Goal: Task Accomplishment & Management: Use online tool/utility

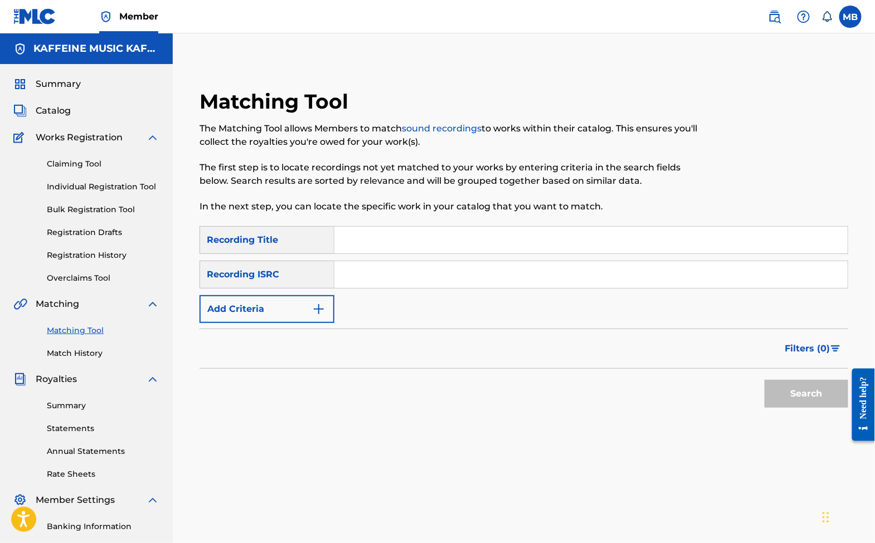
click at [401, 248] on input "Search Form" at bounding box center [590, 240] width 513 height 27
click at [415, 250] on input "Search Form" at bounding box center [590, 240] width 513 height 27
type input "no goin back"
click at [296, 289] on div "Recording ISRC" at bounding box center [267, 275] width 135 height 28
click at [296, 323] on button "Add Criteria" at bounding box center [267, 309] width 135 height 28
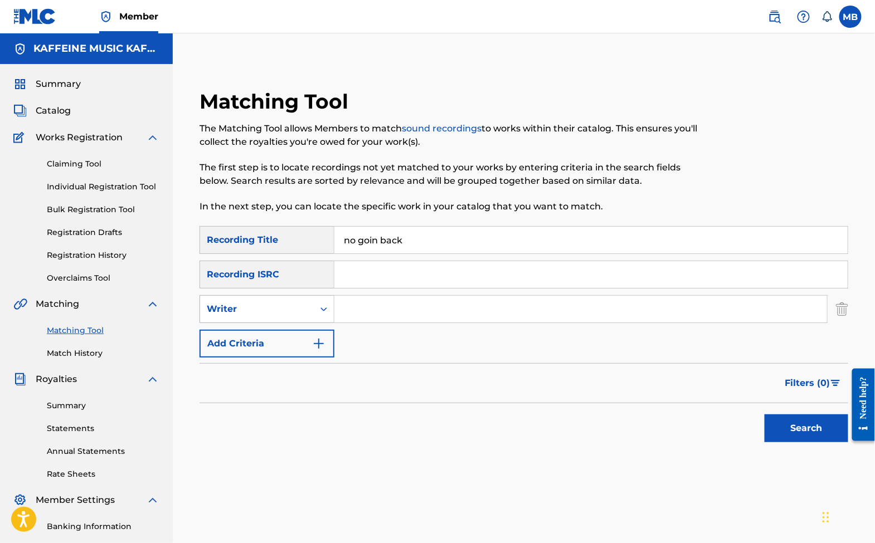
click at [300, 314] on div "Writer" at bounding box center [257, 309] width 100 height 13
click at [307, 323] on div "Writer" at bounding box center [267, 309] width 135 height 28
click at [307, 351] on div "Recording Artist" at bounding box center [267, 337] width 134 height 28
click at [415, 323] on input "Search Form" at bounding box center [580, 309] width 493 height 27
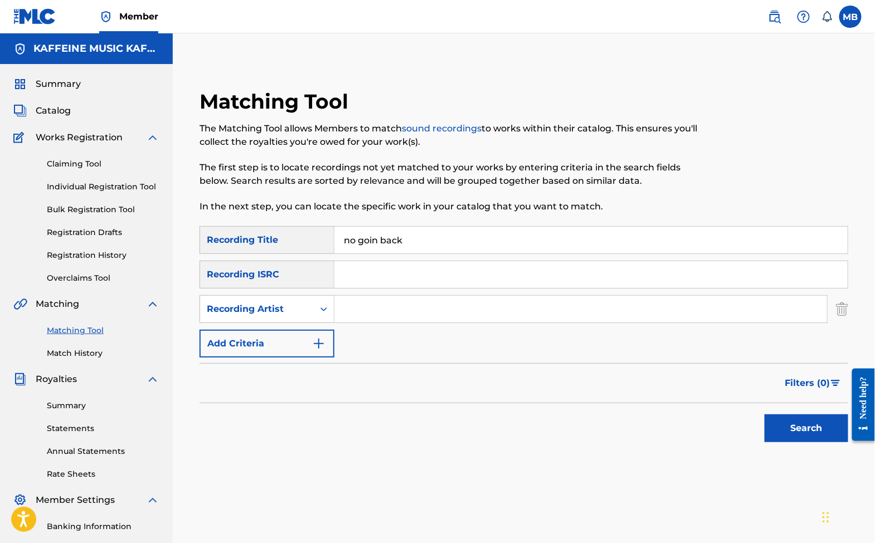
paste input "Michael Motorcycle"
type input "Michael Motorcycle"
click at [802, 442] on button "Search" at bounding box center [807, 429] width 84 height 28
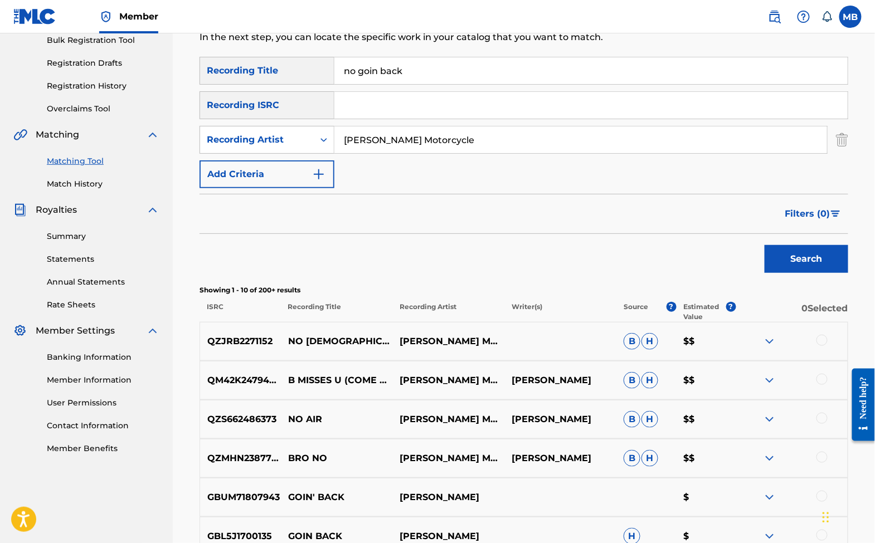
scroll to position [170, 0]
click at [458, 153] on input "Michael Motorcycle" at bounding box center [580, 139] width 493 height 27
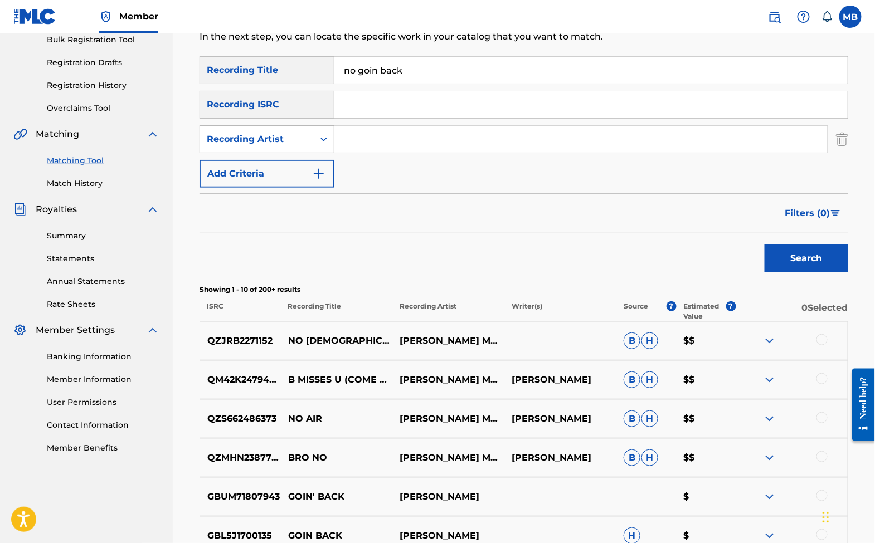
click at [301, 153] on div "Recording Artist" at bounding box center [267, 139] width 135 height 28
click at [294, 181] on div "Writer" at bounding box center [267, 167] width 134 height 28
click at [394, 149] on input "Search Form" at bounding box center [580, 139] width 493 height 27
type input "[PERSON_NAME]"
click at [802, 273] on button "Search" at bounding box center [807, 259] width 84 height 28
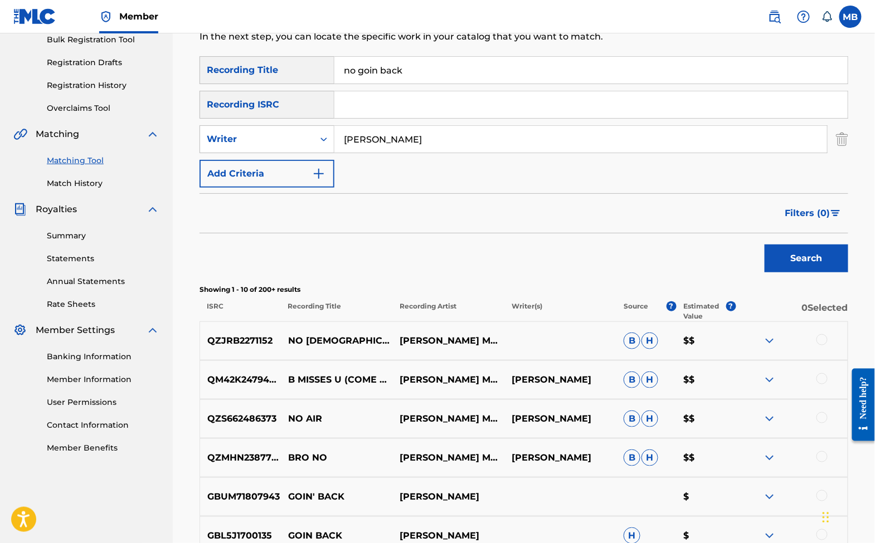
scroll to position [167, 0]
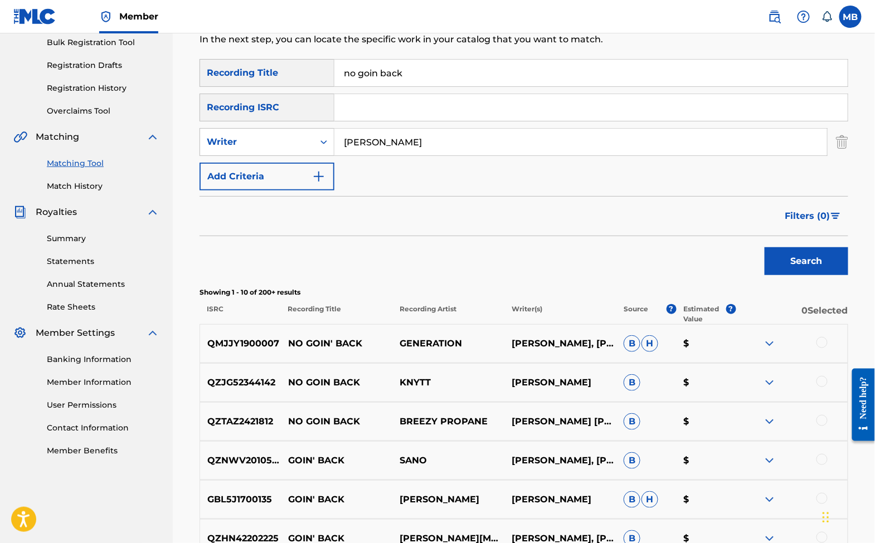
click at [409, 150] on input "[PERSON_NAME]" at bounding box center [580, 142] width 493 height 27
click at [307, 149] on div "Writer" at bounding box center [257, 141] width 100 height 13
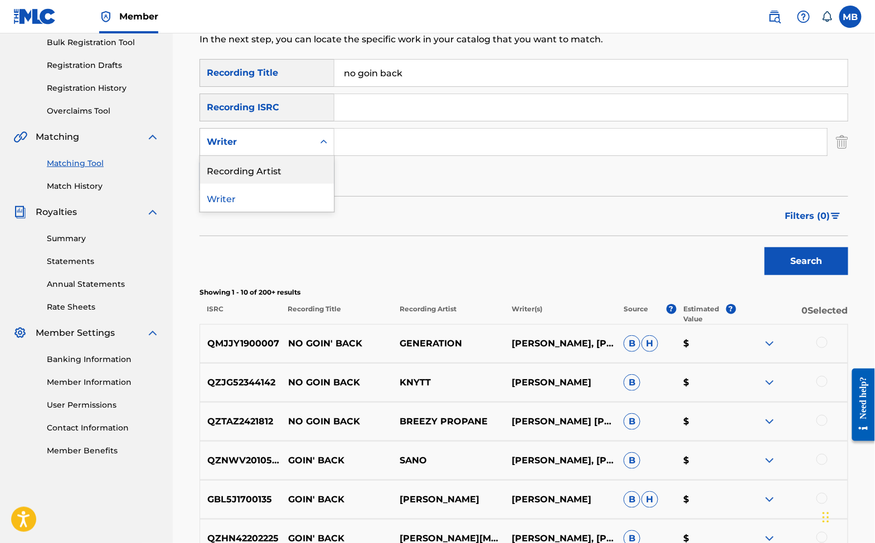
click at [318, 184] on div "Recording Artist" at bounding box center [267, 170] width 134 height 28
click at [372, 155] on input "Search Form" at bounding box center [580, 142] width 493 height 27
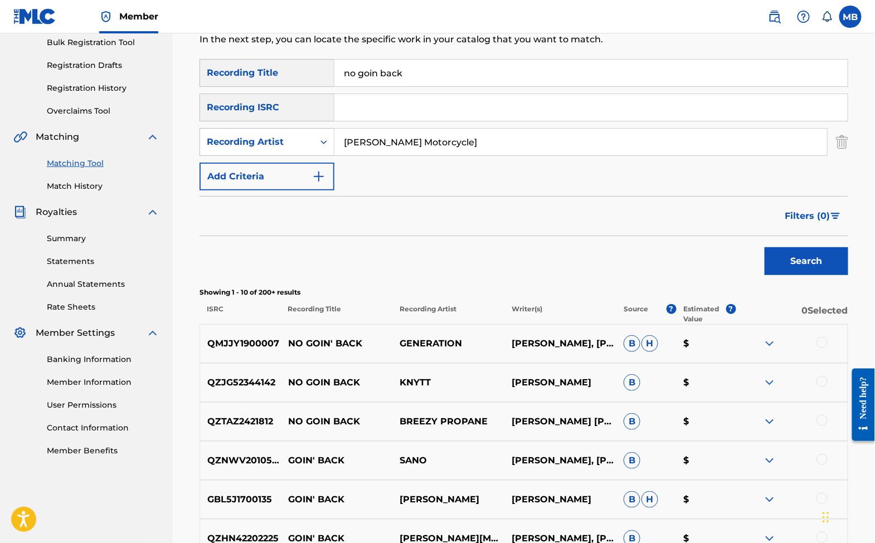
click at [802, 275] on button "Search" at bounding box center [807, 261] width 84 height 28
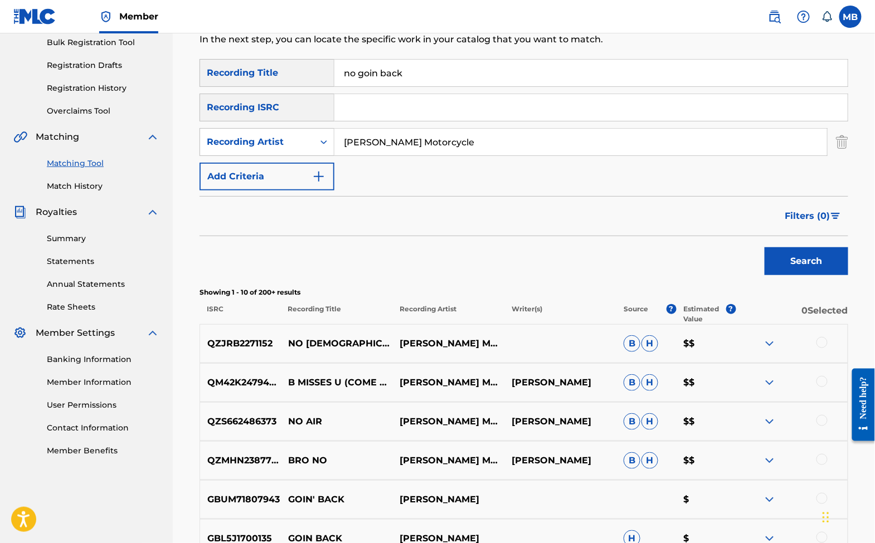
type input "Michael Motorcycle"
click at [802, 275] on button "Search" at bounding box center [807, 261] width 84 height 28
click at [463, 147] on input "Michael Motorcycle" at bounding box center [580, 142] width 493 height 27
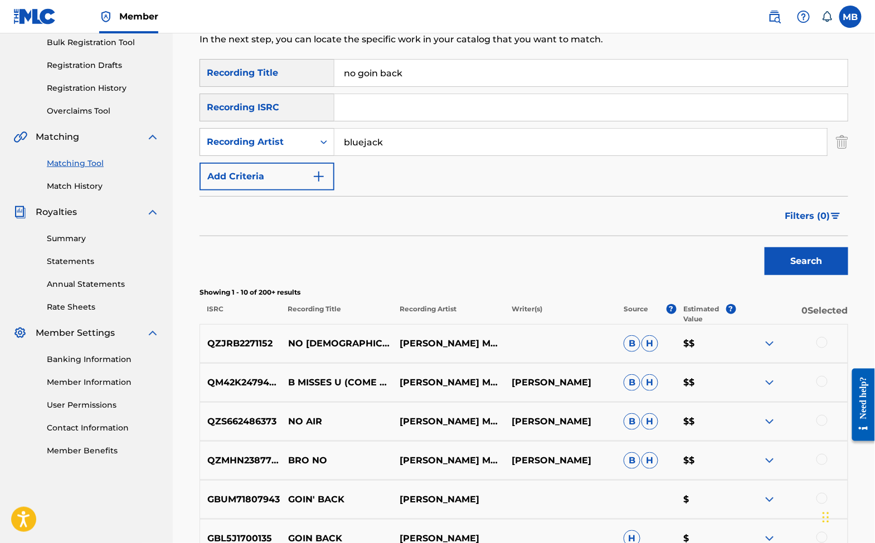
type input "bluejack"
click at [802, 275] on button "Search" at bounding box center [807, 261] width 84 height 28
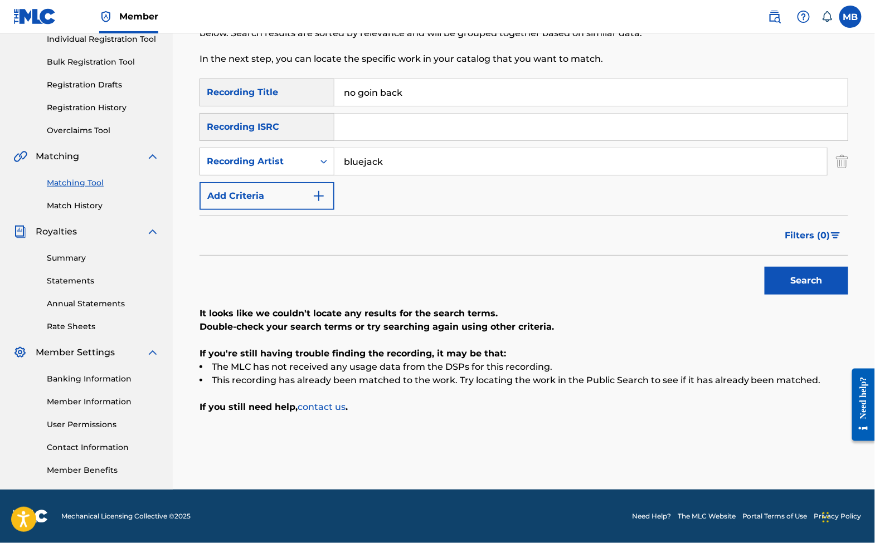
click at [419, 157] on input "bluejack" at bounding box center [580, 161] width 493 height 27
click at [418, 79] on input "no goin back" at bounding box center [590, 92] width 513 height 27
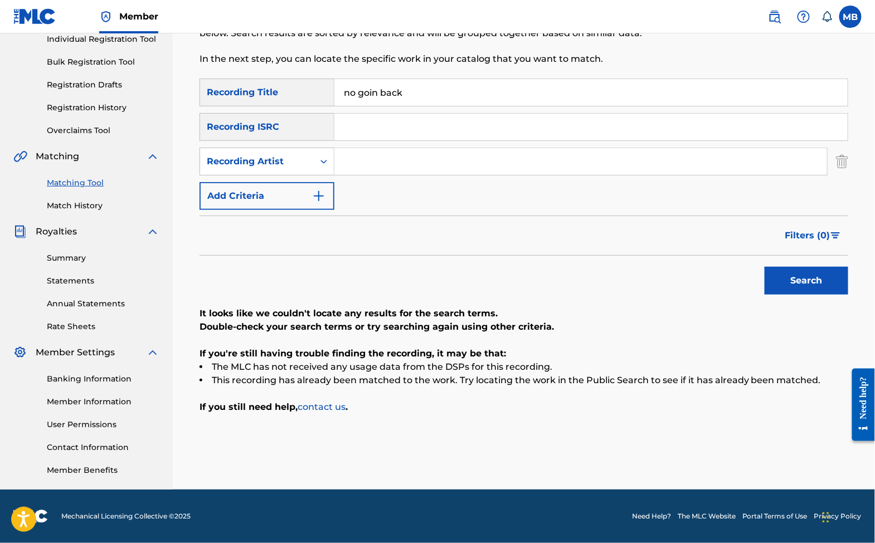
click at [418, 79] on input "no goin back" at bounding box center [590, 92] width 513 height 27
type input "Love it too"
click at [403, 154] on input "Search Form" at bounding box center [580, 161] width 493 height 27
paste input "Michael Motorcycle"
type input "Michael Motorcycle"
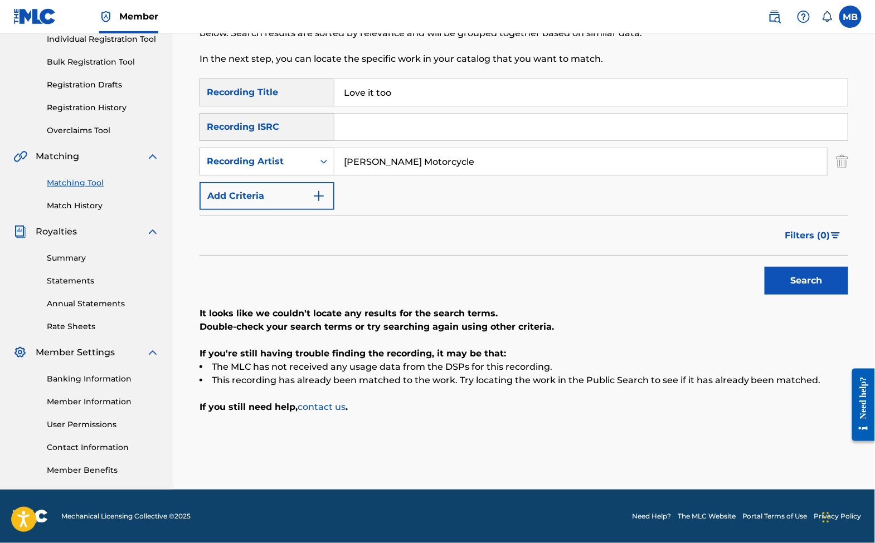
click at [802, 280] on button "Search" at bounding box center [807, 281] width 84 height 28
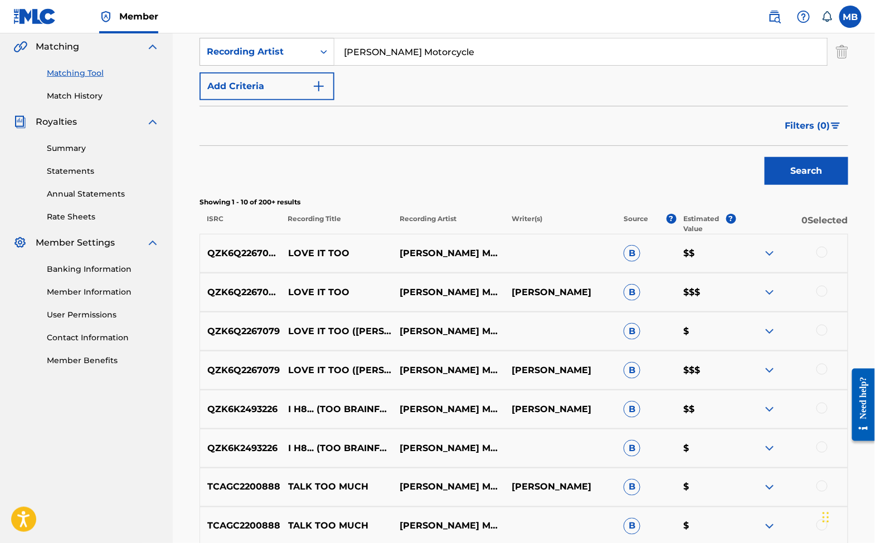
scroll to position [270, 0]
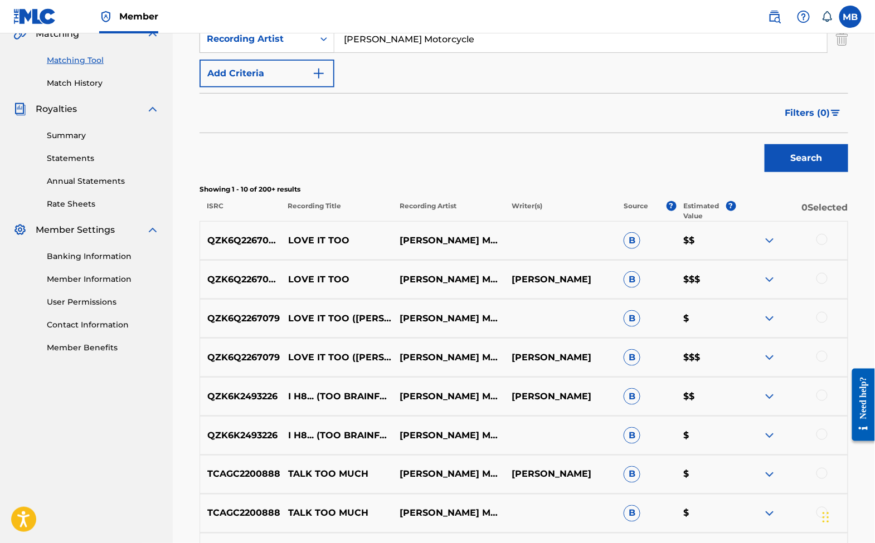
click at [823, 284] on div at bounding box center [821, 278] width 11 height 11
click at [823, 245] on div at bounding box center [821, 239] width 11 height 11
click at [801, 441] on button "Match 2 Groups" at bounding box center [783, 453] width 123 height 28
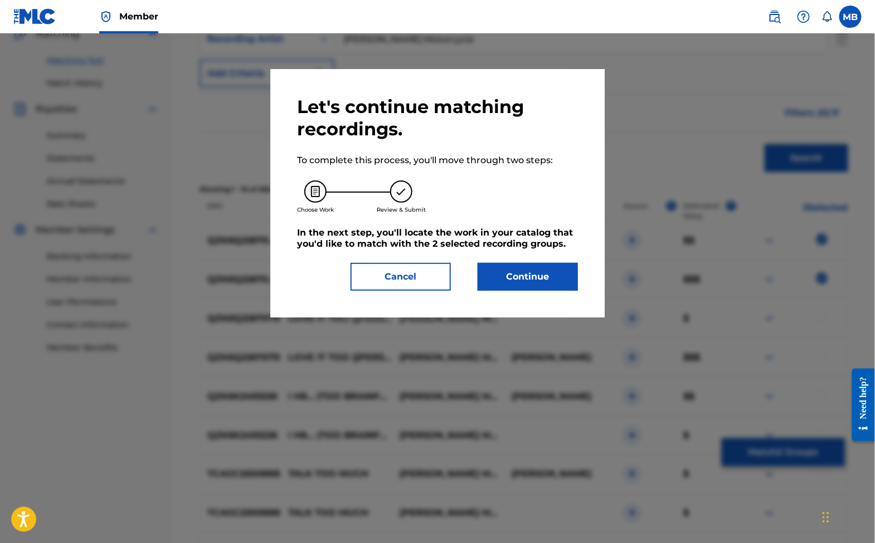
click at [518, 279] on button "Continue" at bounding box center [528, 277] width 100 height 28
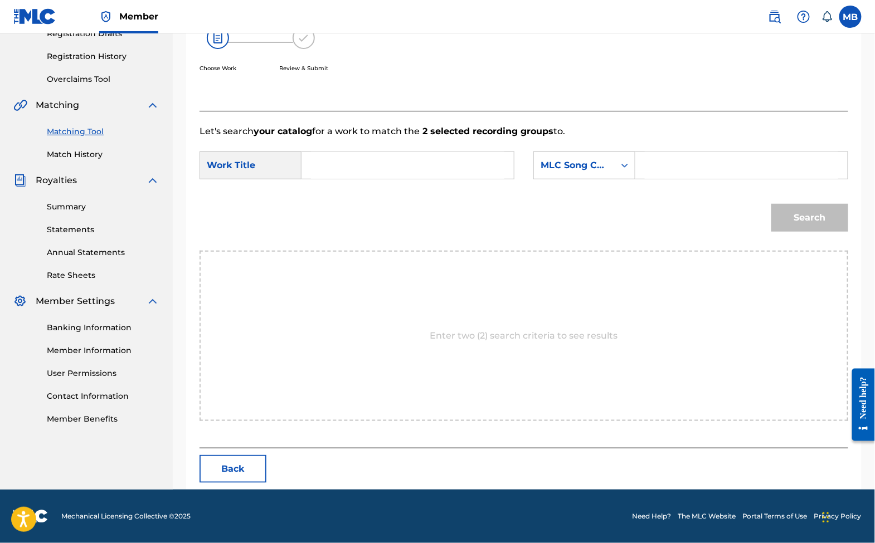
scroll to position [167, 0]
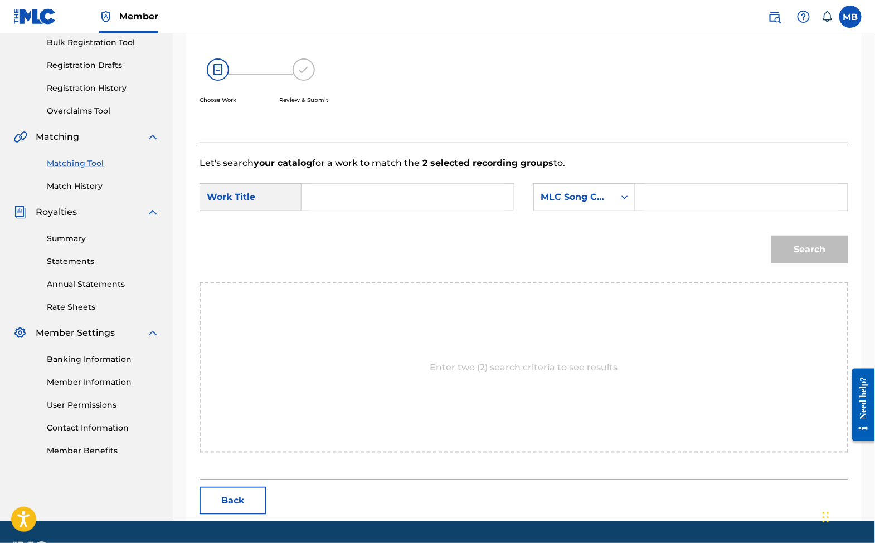
click at [405, 211] on input "Search Form" at bounding box center [407, 197] width 193 height 27
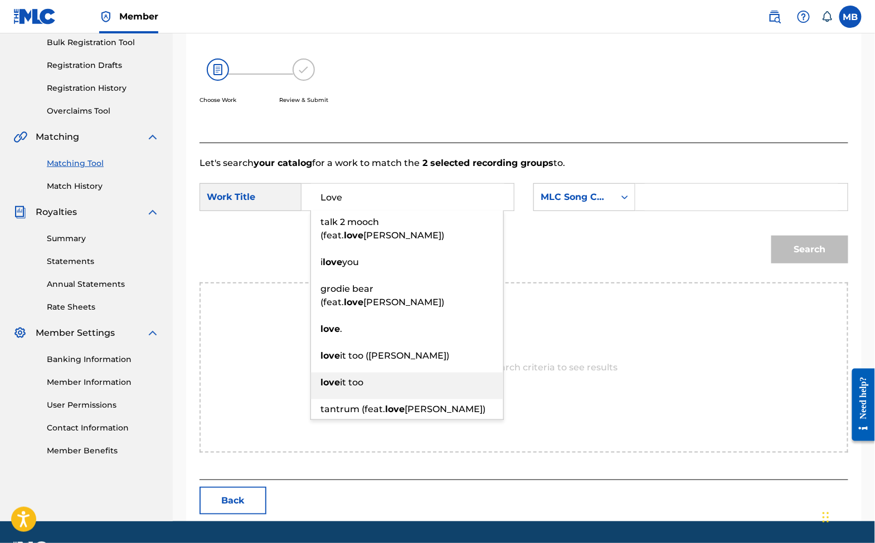
type input "love it too"
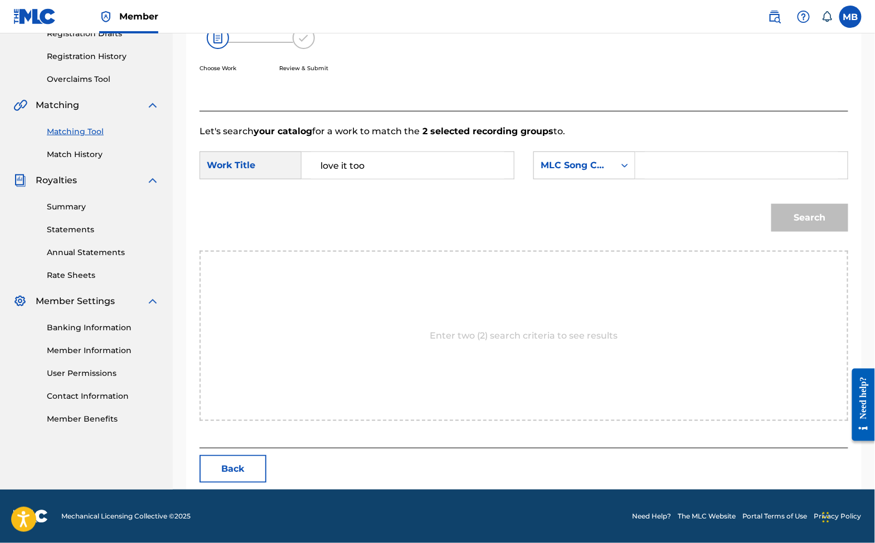
scroll to position [235, 0]
click at [630, 160] on icon "Search Form" at bounding box center [624, 165] width 11 height 11
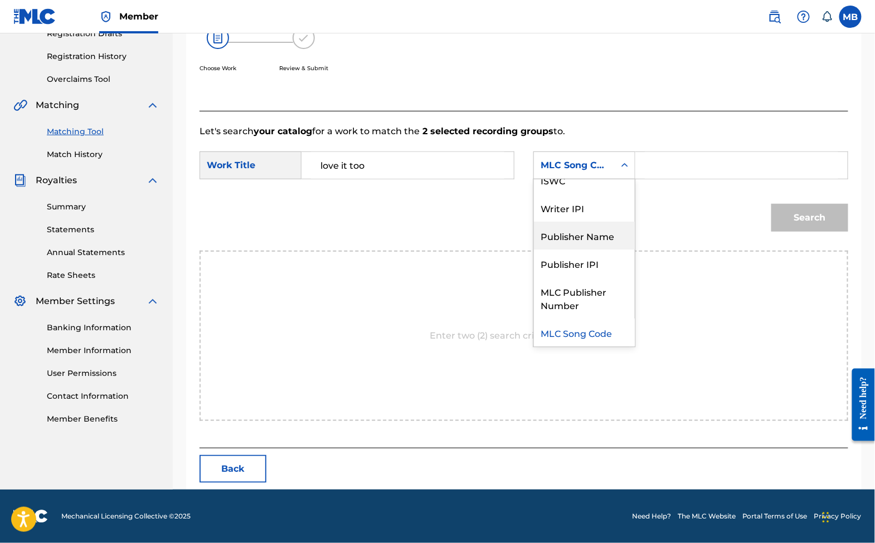
click at [628, 222] on div "Publisher Name" at bounding box center [584, 236] width 101 height 28
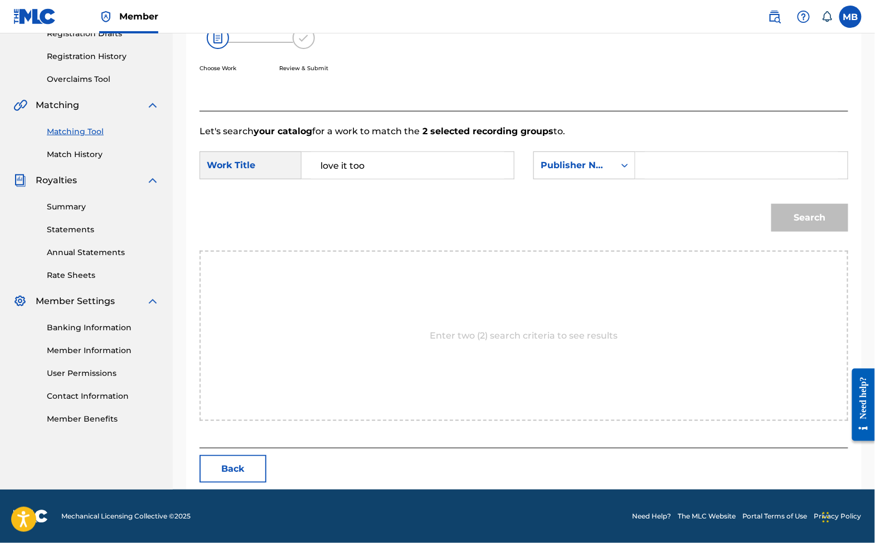
click at [698, 152] on input "Search Form" at bounding box center [741, 165] width 193 height 27
type input "kaff"
click at [806, 204] on button "Search" at bounding box center [809, 218] width 77 height 28
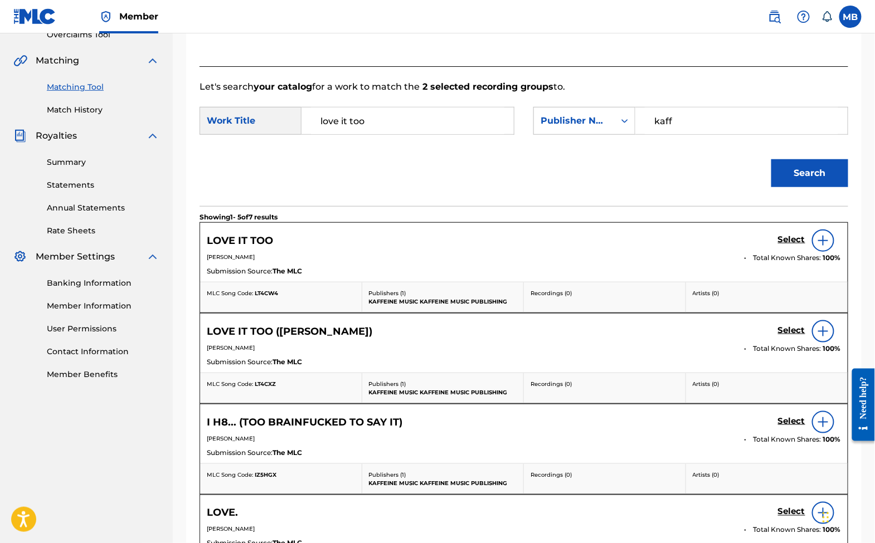
scroll to position [247, 0]
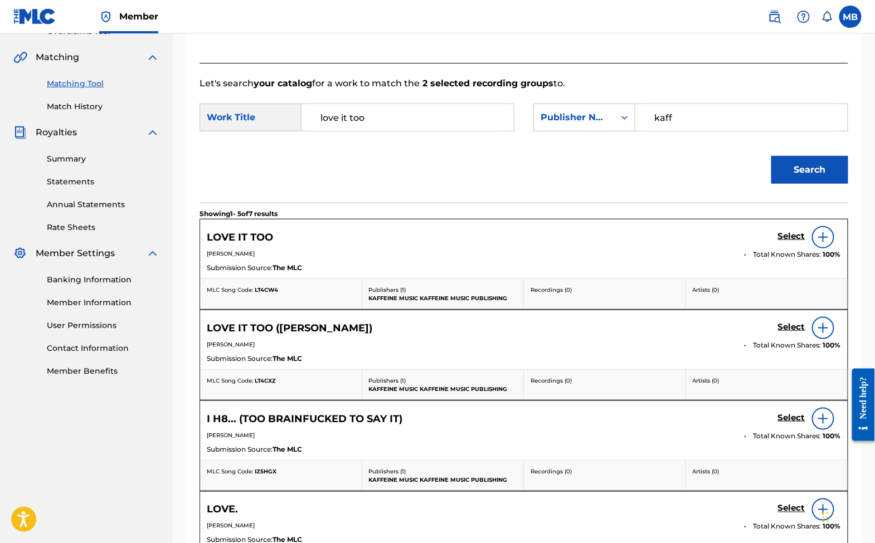
click at [778, 242] on h5 "Select" at bounding box center [791, 236] width 27 height 11
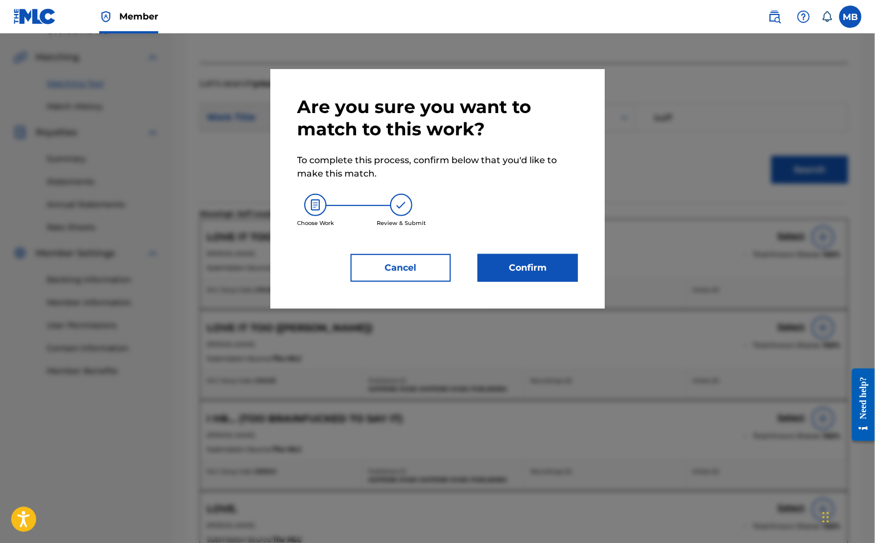
click at [537, 265] on button "Confirm" at bounding box center [528, 268] width 100 height 28
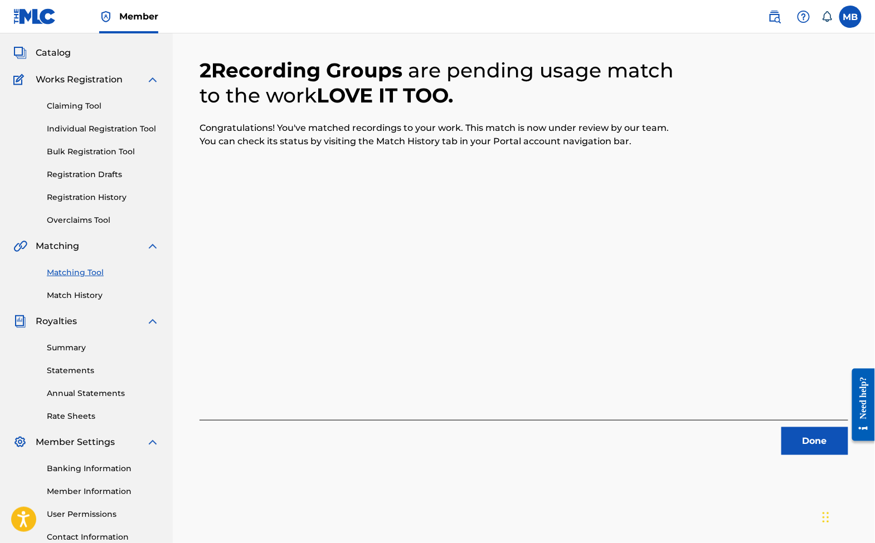
scroll to position [167, 0]
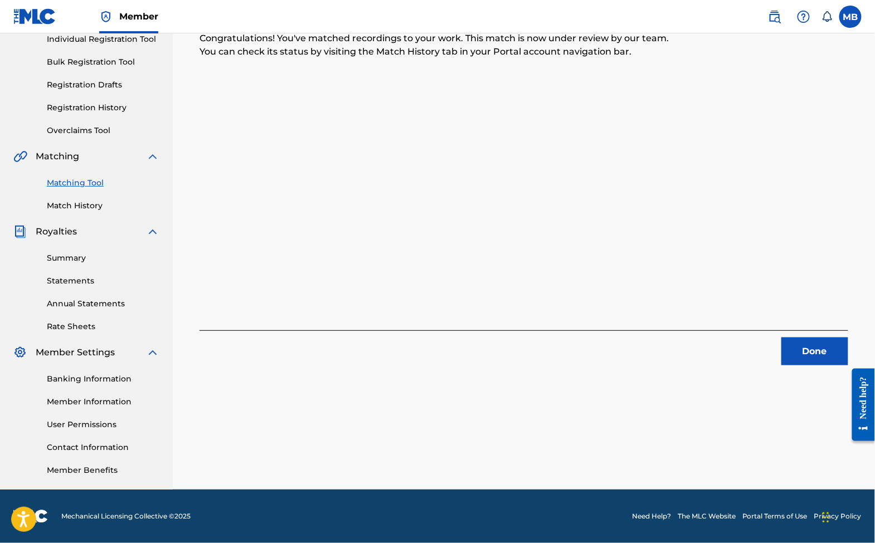
click at [820, 338] on button "Done" at bounding box center [814, 352] width 67 height 28
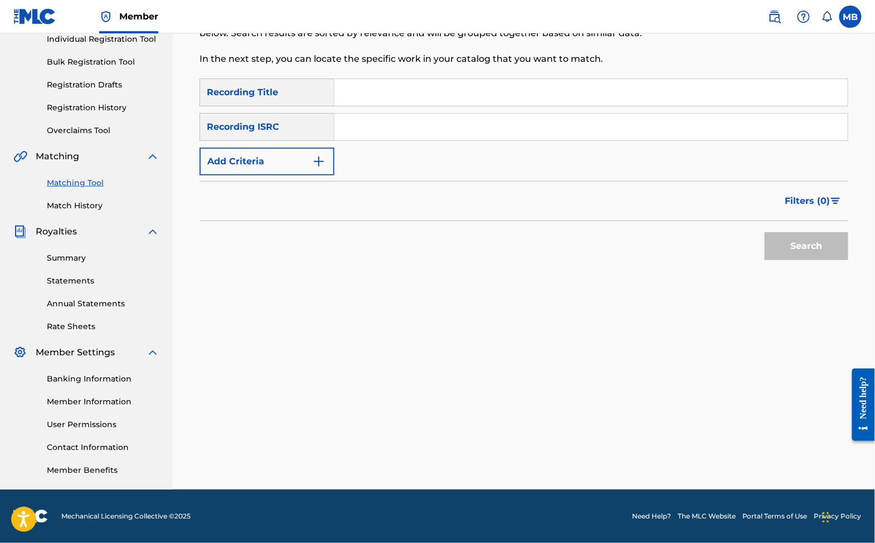
click at [403, 84] on input "Search Form" at bounding box center [590, 92] width 513 height 27
type input "Love it too"
click at [328, 167] on button "Add Criteria" at bounding box center [267, 162] width 135 height 28
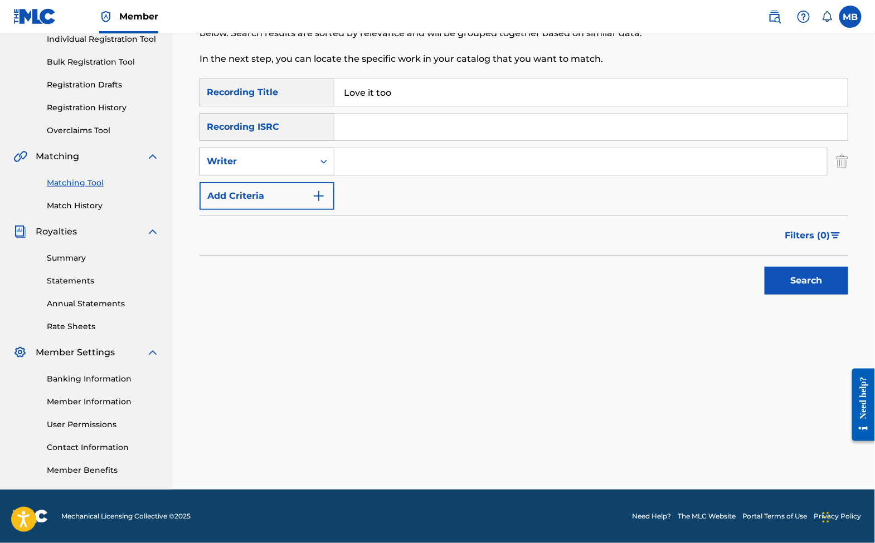
click at [307, 155] on div "Writer" at bounding box center [257, 161] width 100 height 13
click at [311, 176] on div "Recording Artist" at bounding box center [267, 190] width 134 height 28
click at [391, 153] on input "Search Form" at bounding box center [580, 161] width 493 height 27
paste input "Michael Motorcycle"
type input "Michael Motorcycle"
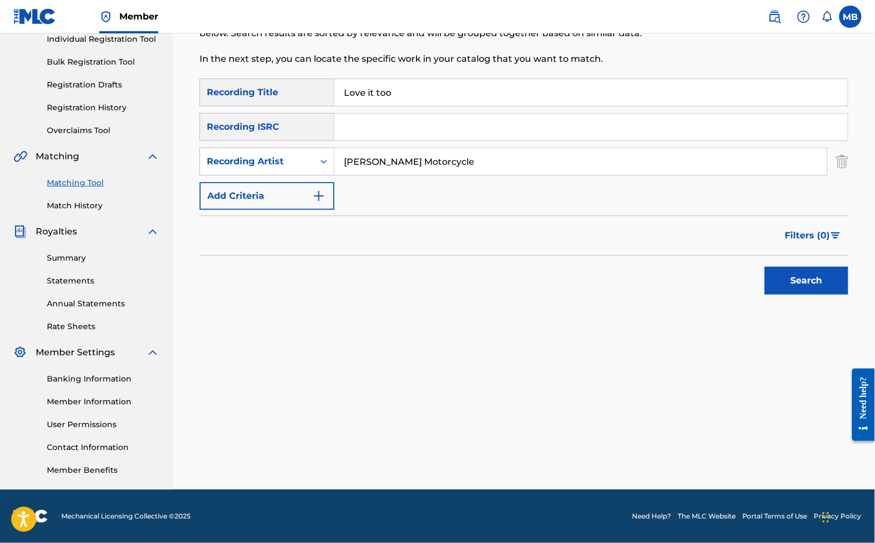
click at [802, 280] on button "Search" at bounding box center [807, 281] width 84 height 28
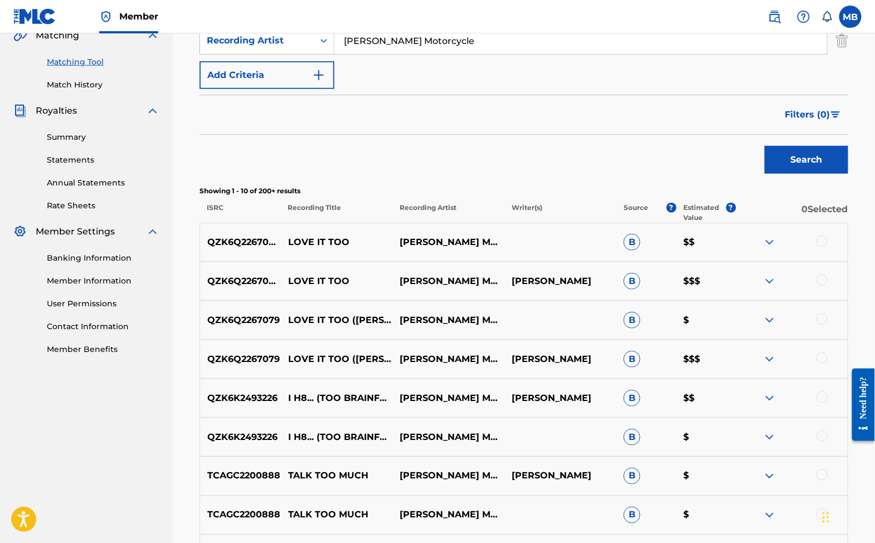
scroll to position [269, 0]
click at [818, 364] on div at bounding box center [821, 358] width 11 height 11
click at [820, 325] on div at bounding box center [821, 319] width 11 height 11
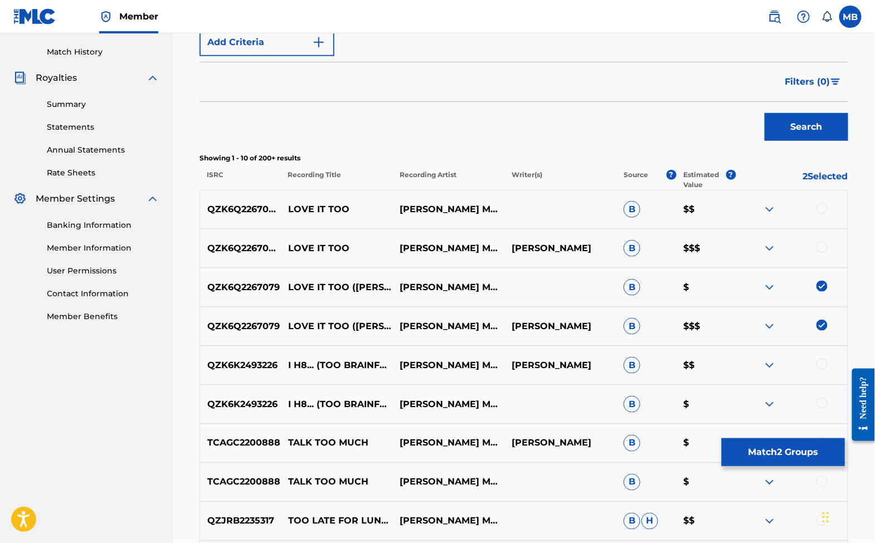
scroll to position [309, 0]
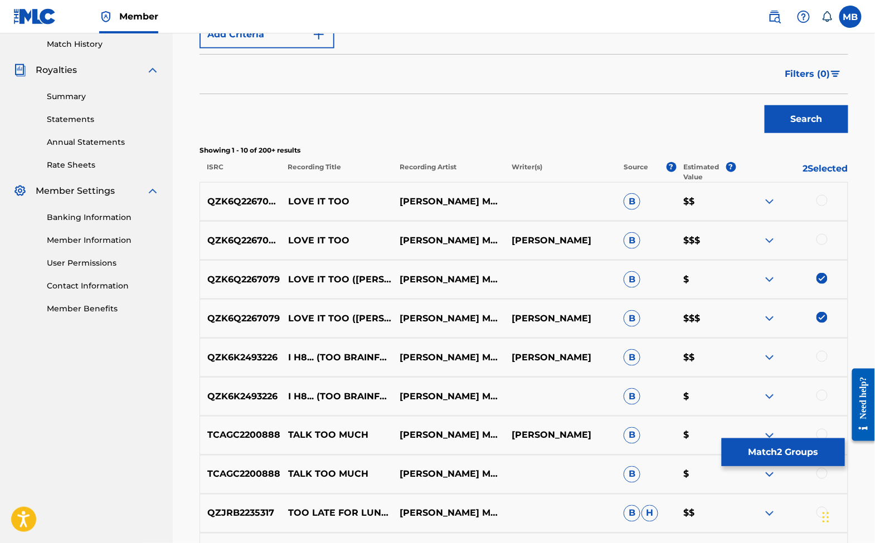
click at [815, 449] on button "Match 2 Groups" at bounding box center [783, 453] width 123 height 28
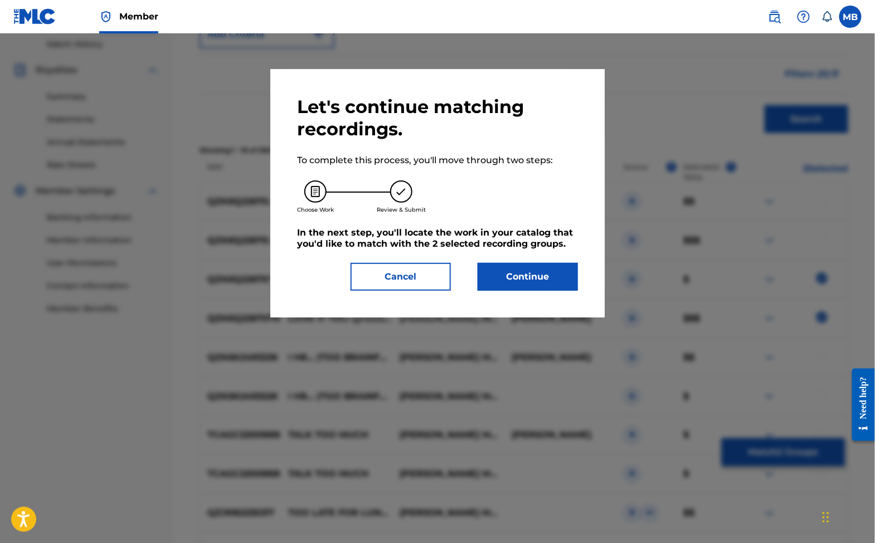
click at [555, 277] on button "Continue" at bounding box center [528, 277] width 100 height 28
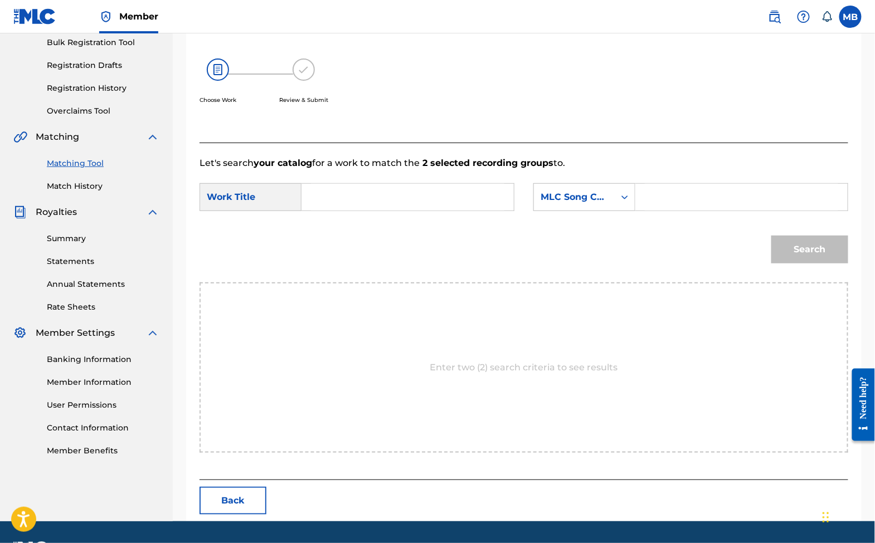
click at [456, 211] on input "Search Form" at bounding box center [407, 197] width 193 height 27
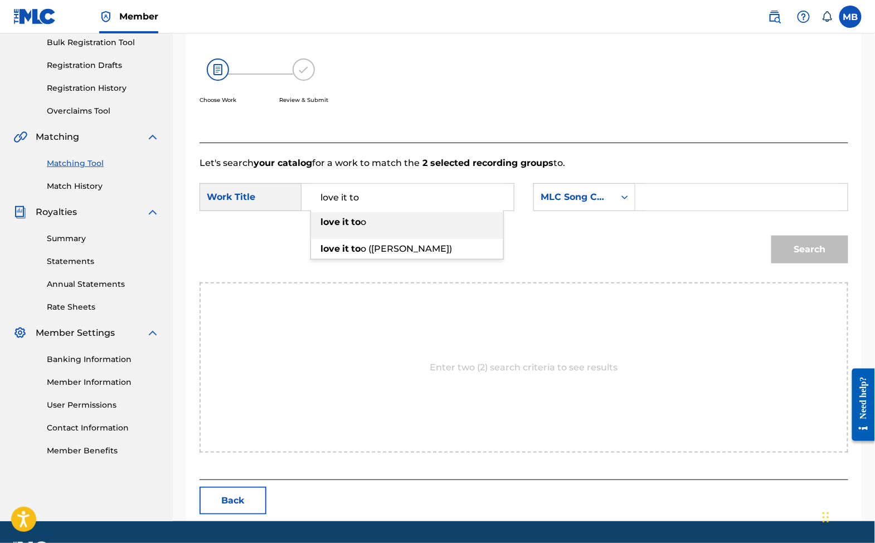
click at [392, 256] on div "love it to o (mikey)" at bounding box center [407, 249] width 192 height 20
type input "love it too (mikey)"
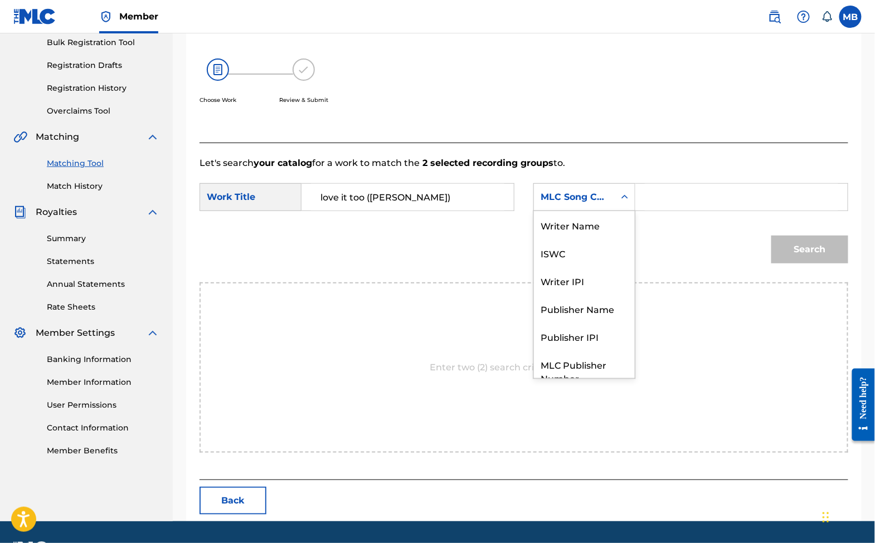
click at [576, 204] on div "MLC Song Code" at bounding box center [574, 197] width 67 height 13
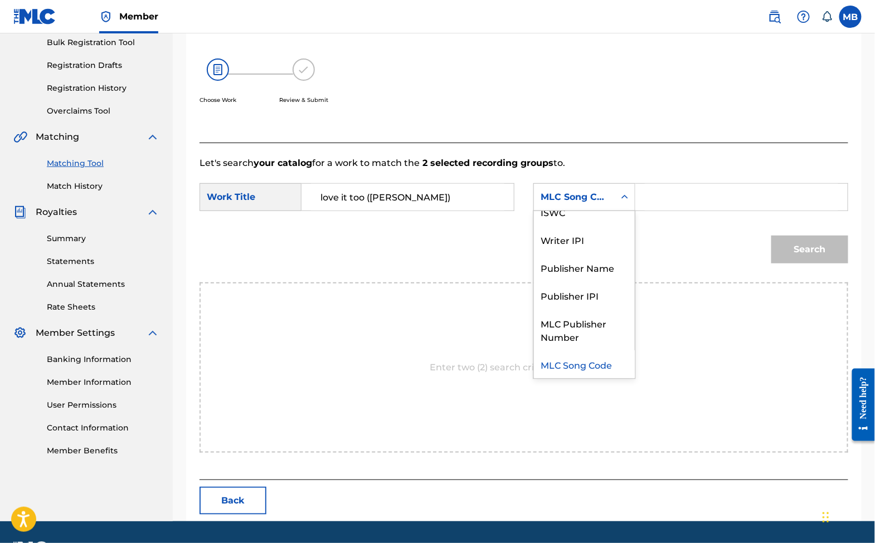
scroll to position [0, 0]
click at [695, 211] on input "Search Form" at bounding box center [741, 197] width 193 height 27
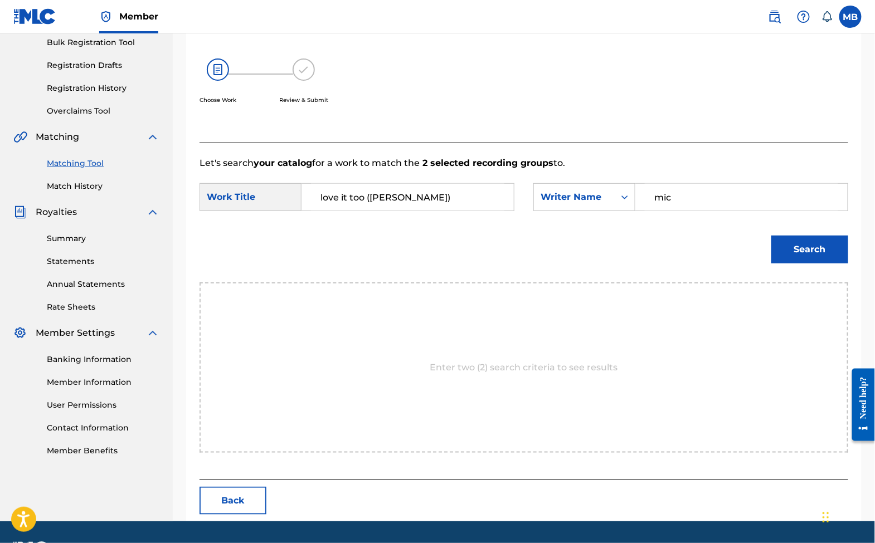
type input "mic"
click at [806, 264] on button "Search" at bounding box center [809, 250] width 77 height 28
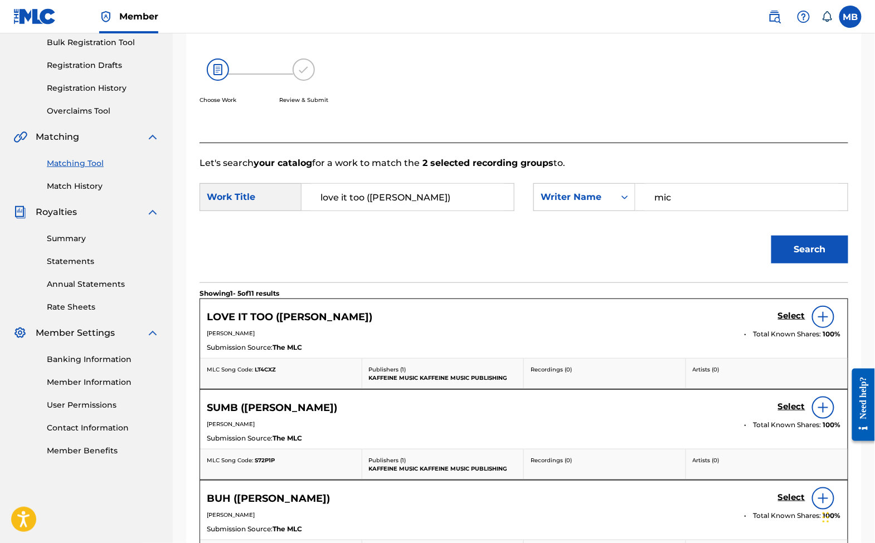
click at [778, 322] on h5 "Select" at bounding box center [791, 316] width 27 height 11
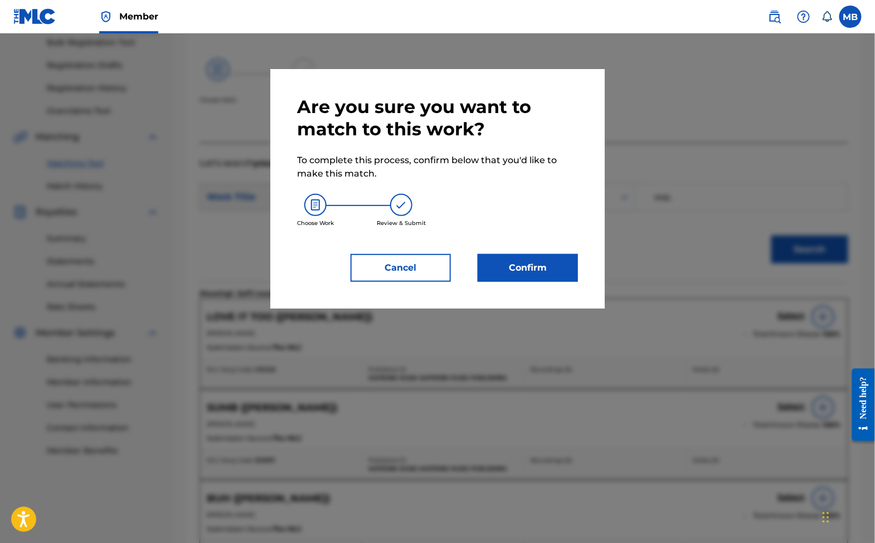
click at [570, 281] on button "Confirm" at bounding box center [528, 268] width 100 height 28
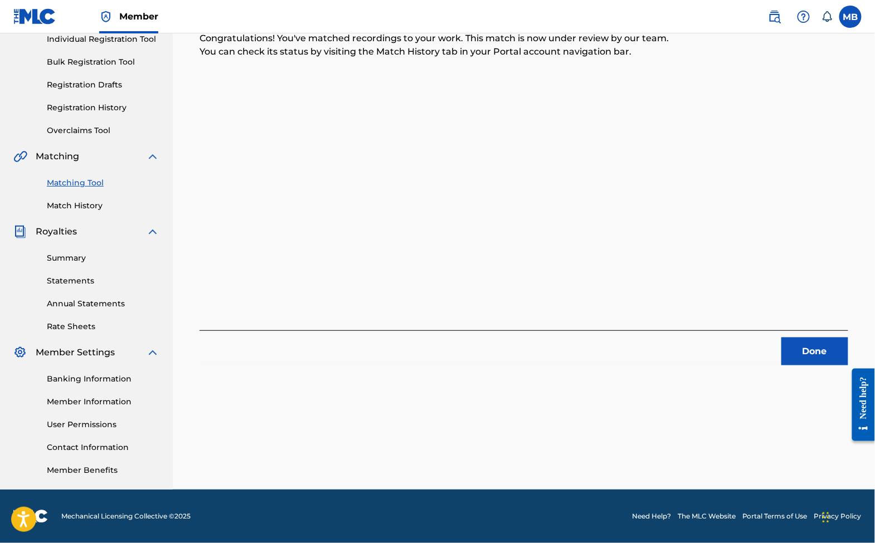
click at [805, 345] on button "Done" at bounding box center [814, 352] width 67 height 28
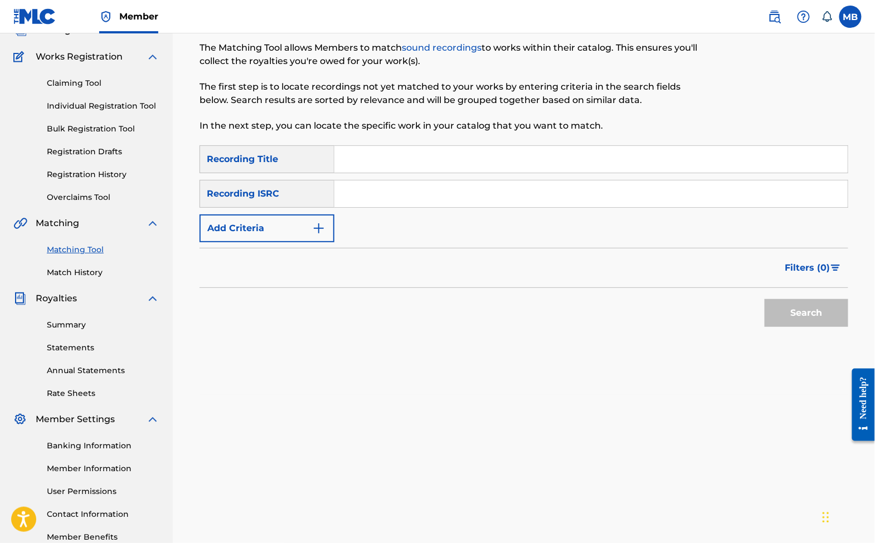
scroll to position [16, 0]
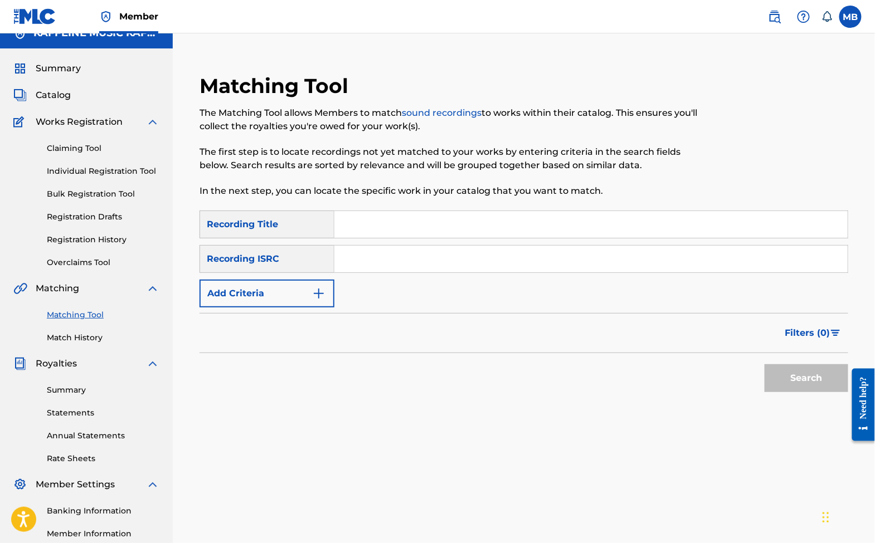
click at [692, 238] on input "Search Form" at bounding box center [590, 224] width 513 height 27
type input "cry"
click at [325, 299] on img "Search Form" at bounding box center [318, 293] width 13 height 13
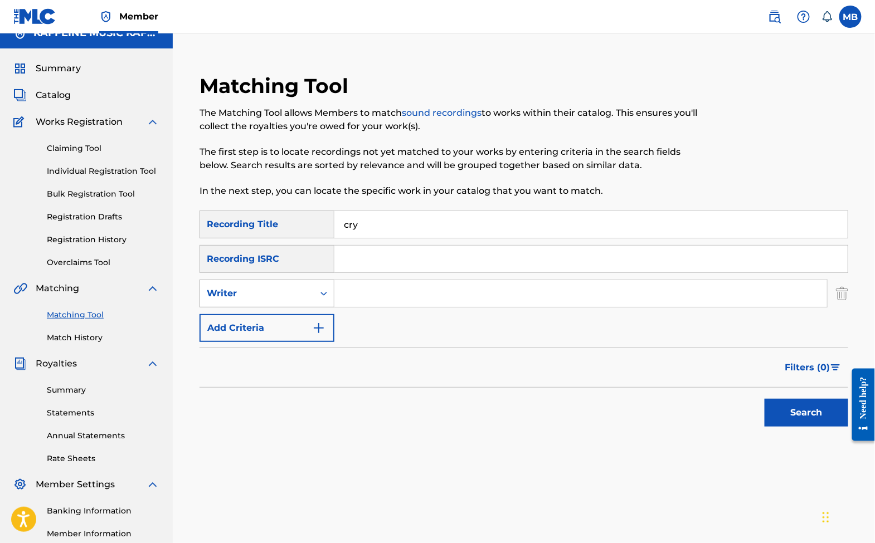
click at [307, 300] on div "Writer" at bounding box center [257, 293] width 100 height 13
click at [334, 325] on div "Recording Artist" at bounding box center [267, 322] width 134 height 28
click at [377, 305] on input "Search Form" at bounding box center [580, 293] width 493 height 27
paste input "Michael Motorcycle"
type input "Michael Motorcycle"
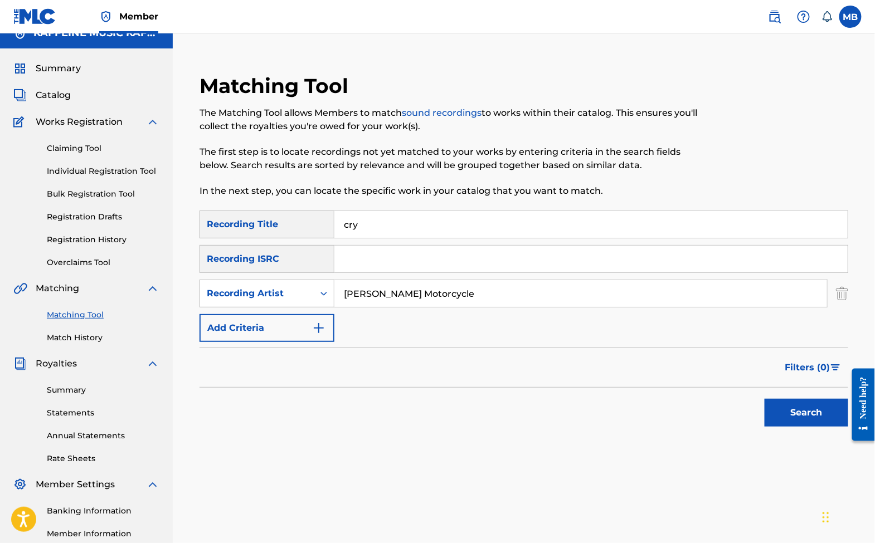
click at [802, 427] on button "Search" at bounding box center [807, 413] width 84 height 28
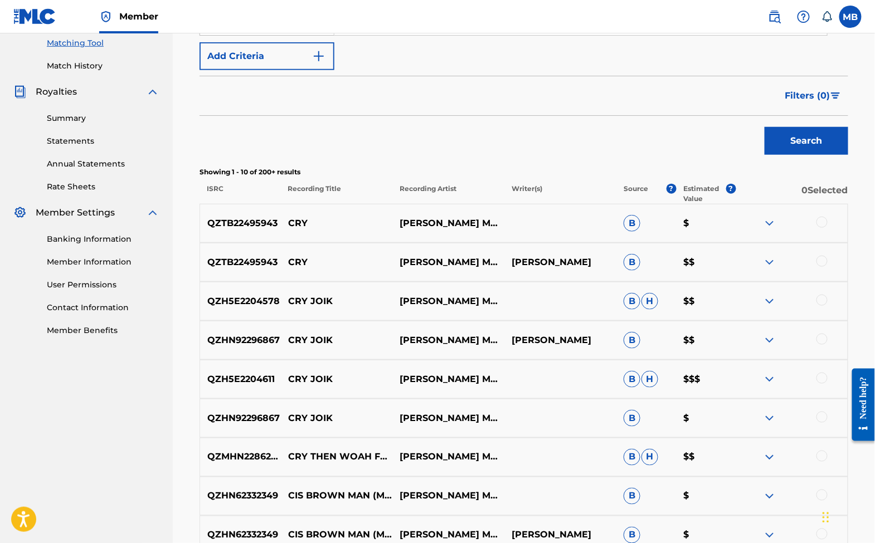
scroll to position [285, 0]
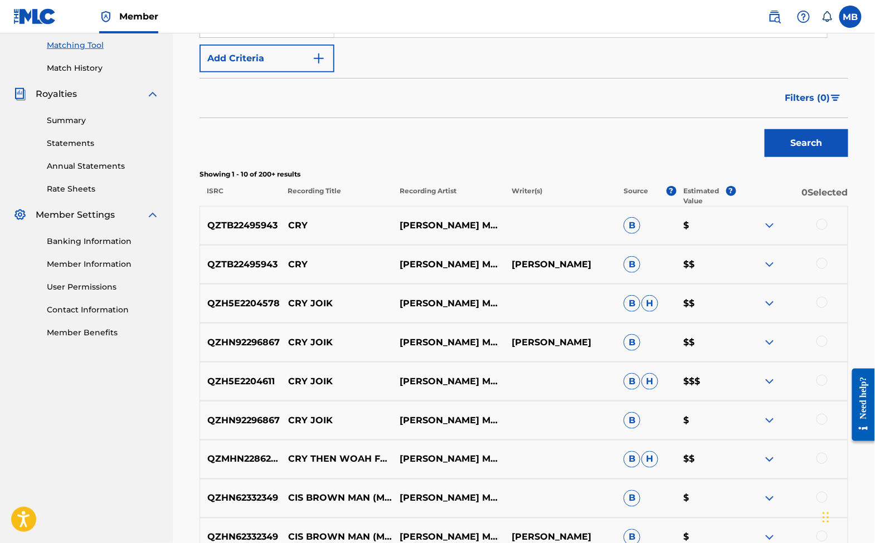
click at [819, 269] on div at bounding box center [821, 263] width 11 height 11
click at [821, 230] on div at bounding box center [821, 224] width 11 height 11
click at [785, 441] on button "Match 2 Groups" at bounding box center [783, 453] width 123 height 28
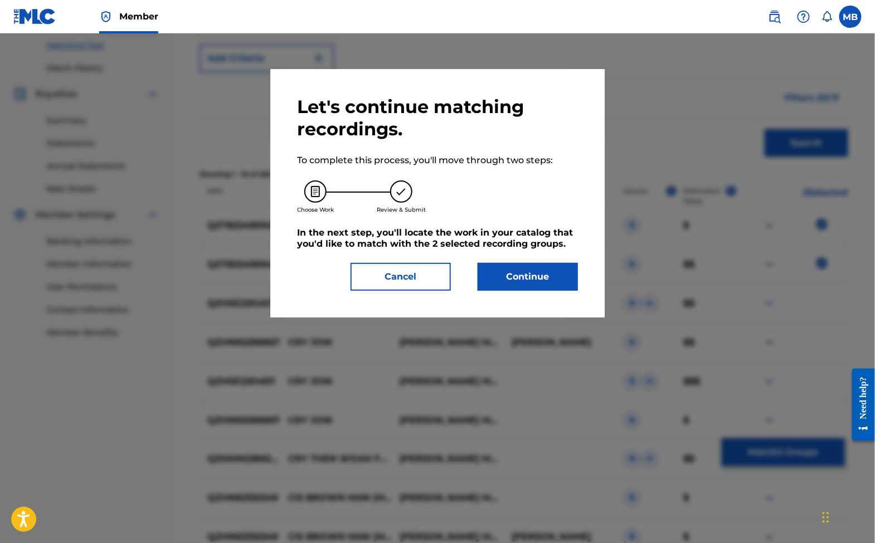
click at [511, 286] on button "Continue" at bounding box center [528, 277] width 100 height 28
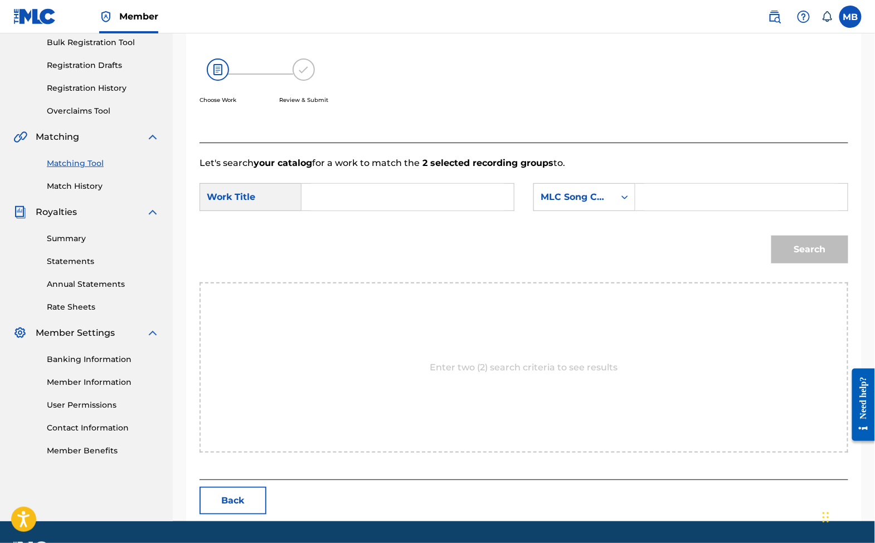
click at [450, 205] on input "Search Form" at bounding box center [407, 197] width 193 height 27
type input "M"
type input "cry"
click at [599, 204] on div "MLC Song Code" at bounding box center [574, 197] width 67 height 13
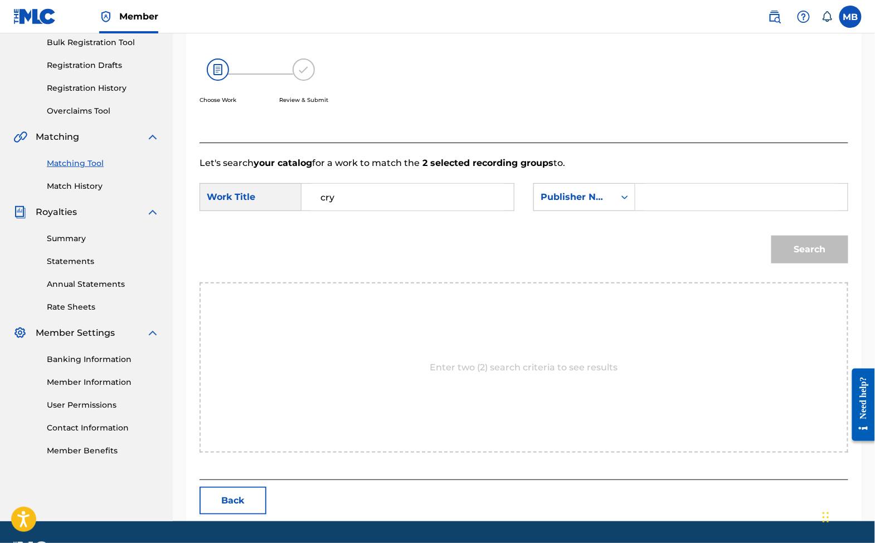
click at [688, 211] on input "Search Form" at bounding box center [741, 197] width 193 height 27
type input "kaff"
click at [806, 264] on button "Search" at bounding box center [809, 250] width 77 height 28
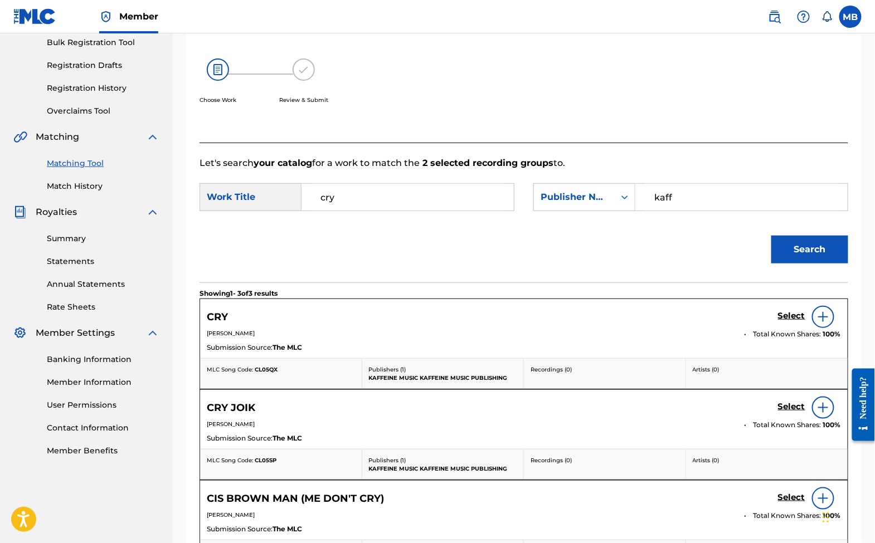
click at [781, 322] on h5 "Select" at bounding box center [791, 316] width 27 height 11
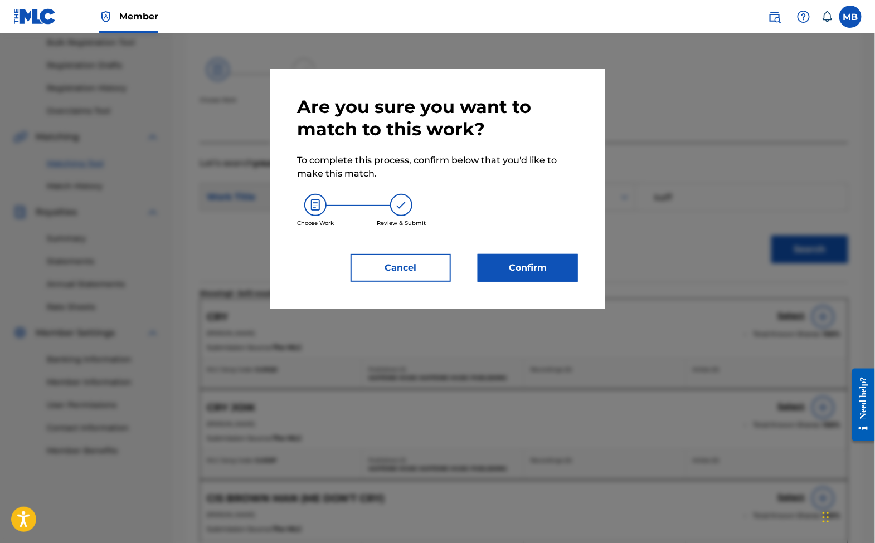
click at [550, 265] on button "Confirm" at bounding box center [528, 268] width 100 height 28
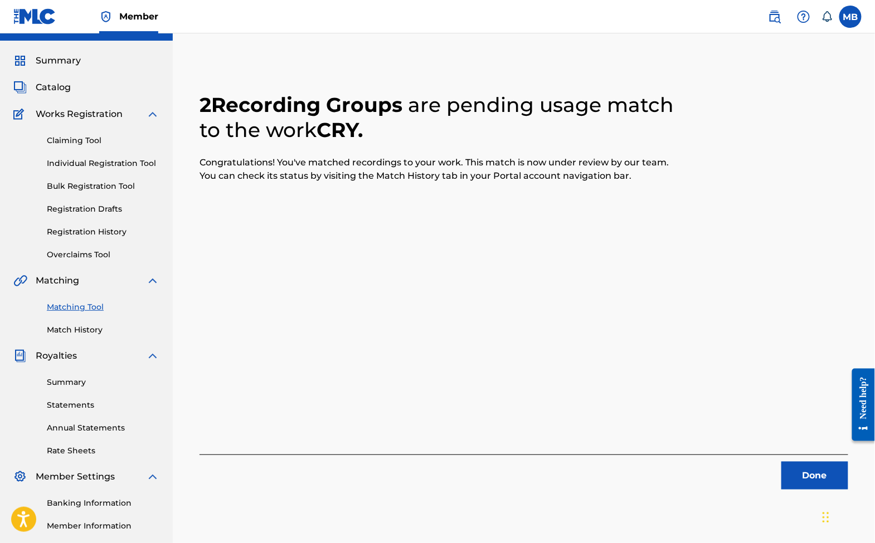
scroll to position [30, 0]
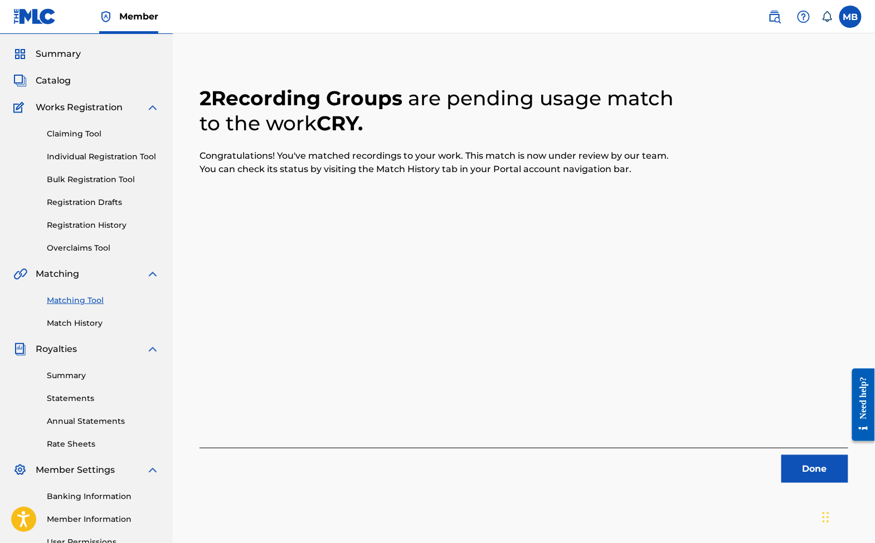
click at [826, 475] on button "Done" at bounding box center [814, 469] width 67 height 28
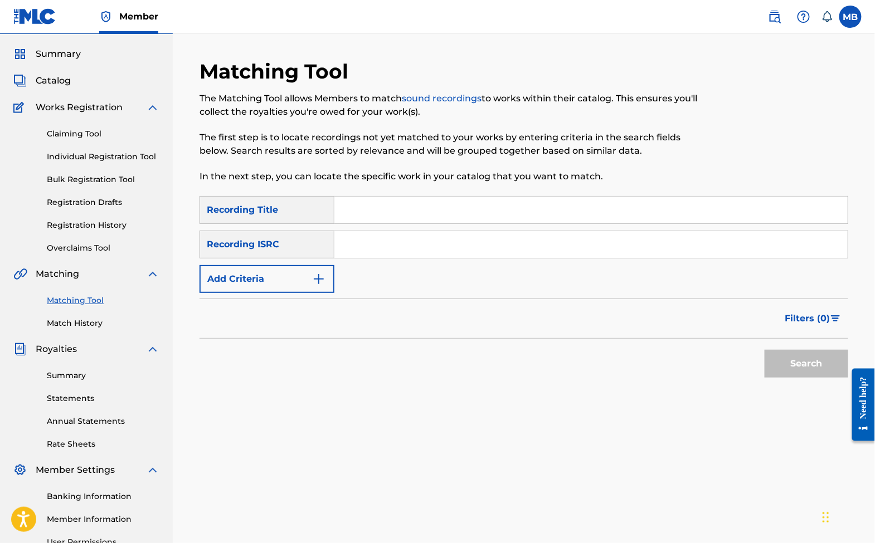
click at [400, 223] on input "Search Form" at bounding box center [590, 210] width 513 height 27
type input "dooky"
click at [299, 293] on button "Add Criteria" at bounding box center [267, 279] width 135 height 28
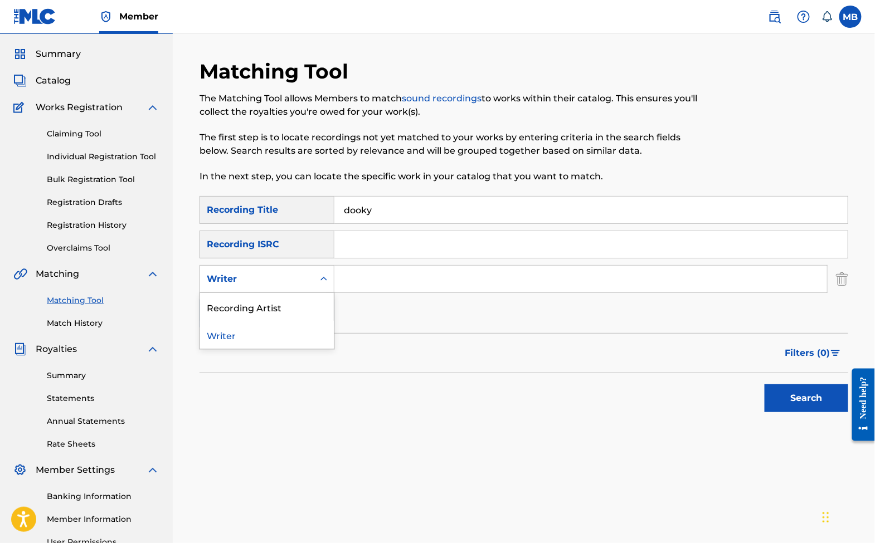
click at [299, 286] on div "Writer" at bounding box center [257, 279] width 100 height 13
click at [307, 306] on div "Recording Artist" at bounding box center [267, 307] width 134 height 28
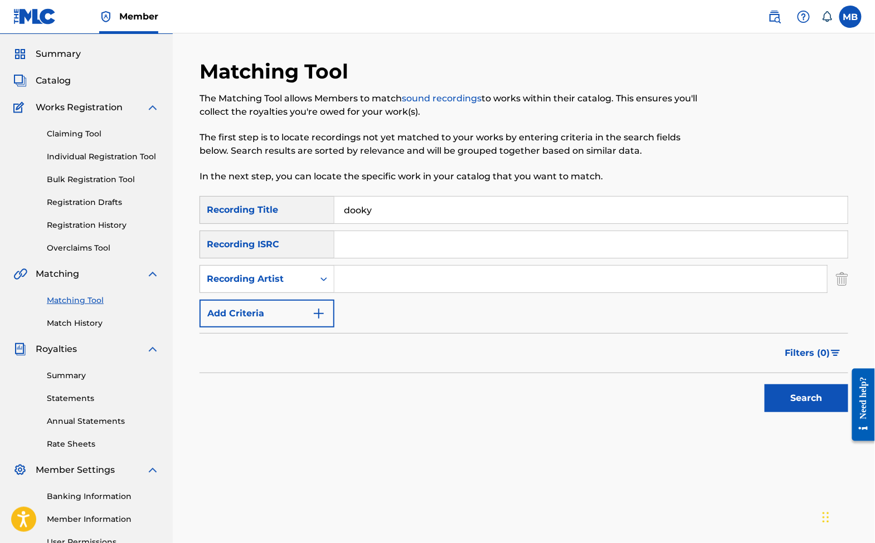
click at [382, 289] on input "Search Form" at bounding box center [580, 279] width 493 height 27
paste input "Michael Motorcycle"
type input "Michael Motorcycle"
click at [802, 412] on button "Search" at bounding box center [807, 399] width 84 height 28
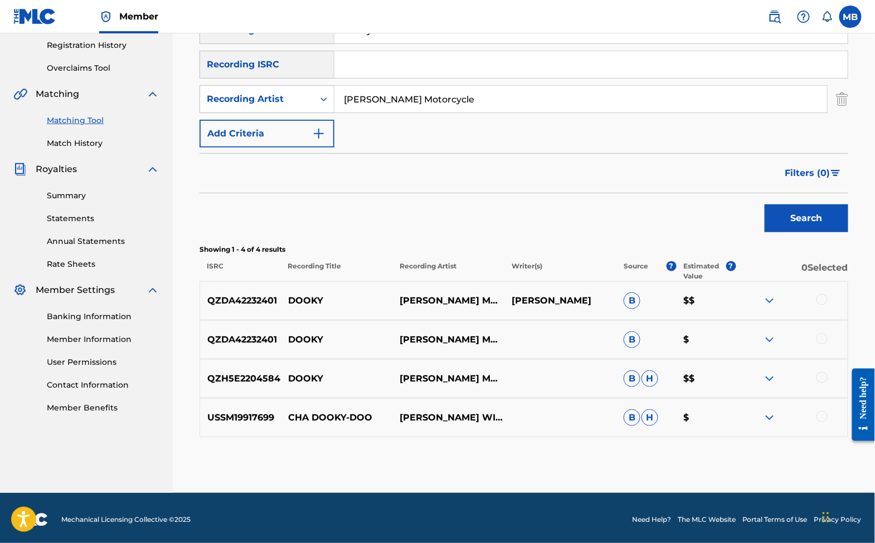
scroll to position [239, 0]
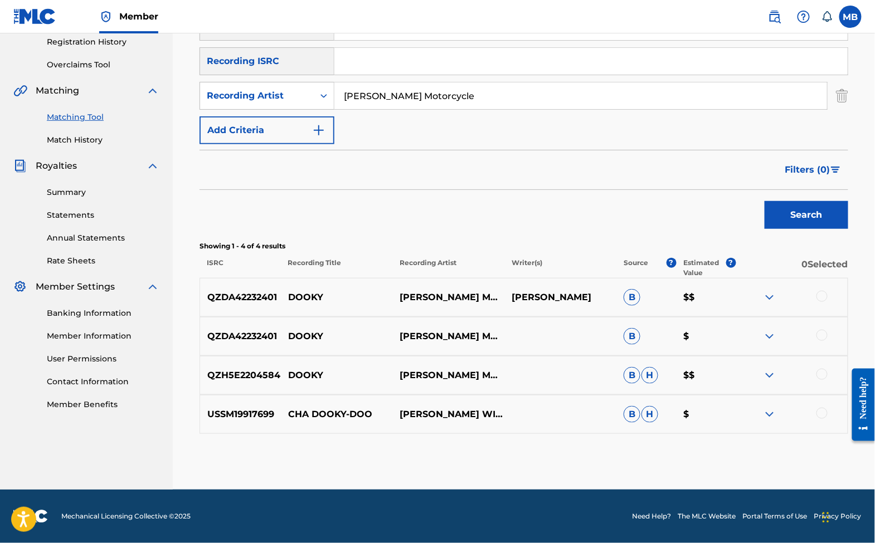
click at [823, 291] on div at bounding box center [821, 296] width 11 height 11
click at [818, 341] on div "QZDA42232401 DOOKY MICHAEL MOTORCYCLE B $" at bounding box center [524, 336] width 649 height 39
click at [820, 330] on div at bounding box center [821, 335] width 11 height 11
click at [822, 372] on div at bounding box center [821, 374] width 11 height 11
click at [823, 444] on button "Match 3 Groups" at bounding box center [783, 453] width 123 height 28
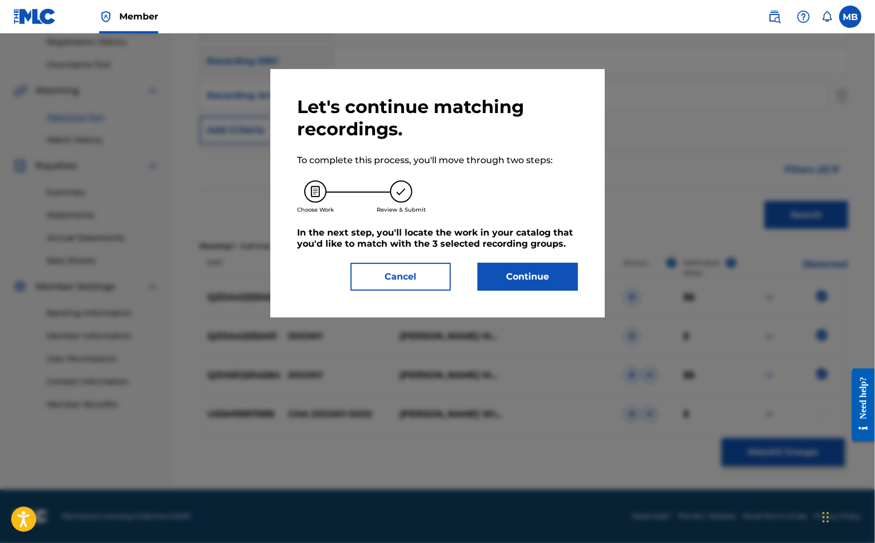
click at [578, 285] on button "Continue" at bounding box center [528, 277] width 100 height 28
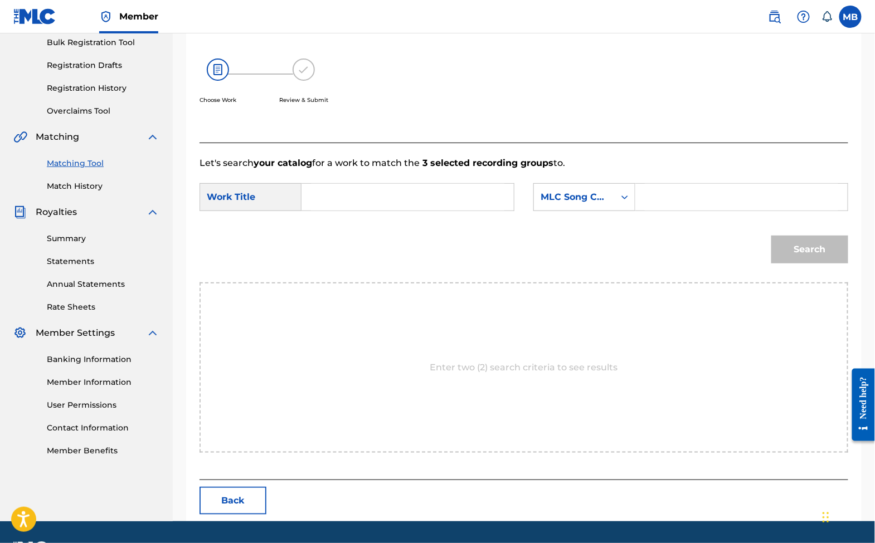
click at [405, 211] on input "Search Form" at bounding box center [407, 197] width 193 height 27
type input "dooky"
click at [585, 204] on div "MLC Song Code" at bounding box center [574, 197] width 67 height 13
click at [697, 202] on input "Search Form" at bounding box center [741, 197] width 193 height 27
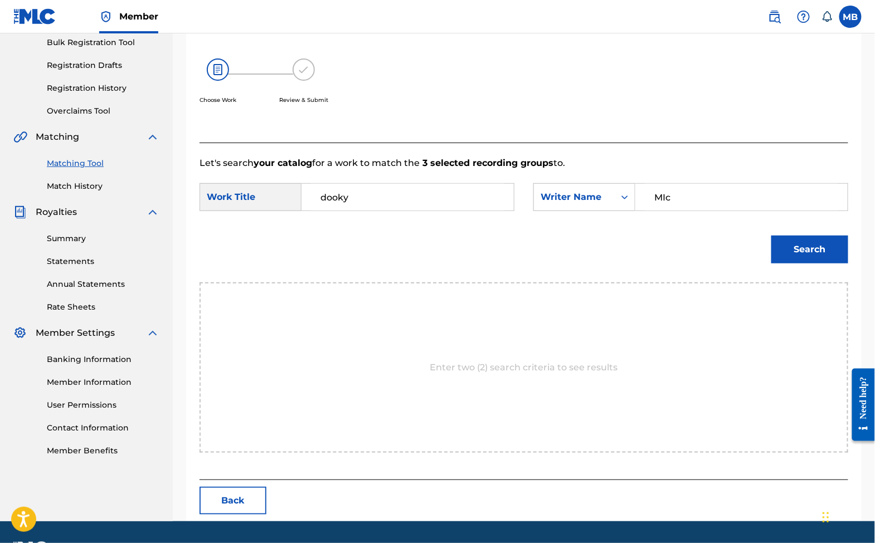
type input "MIc"
click at [806, 264] on button "Search" at bounding box center [809, 250] width 77 height 28
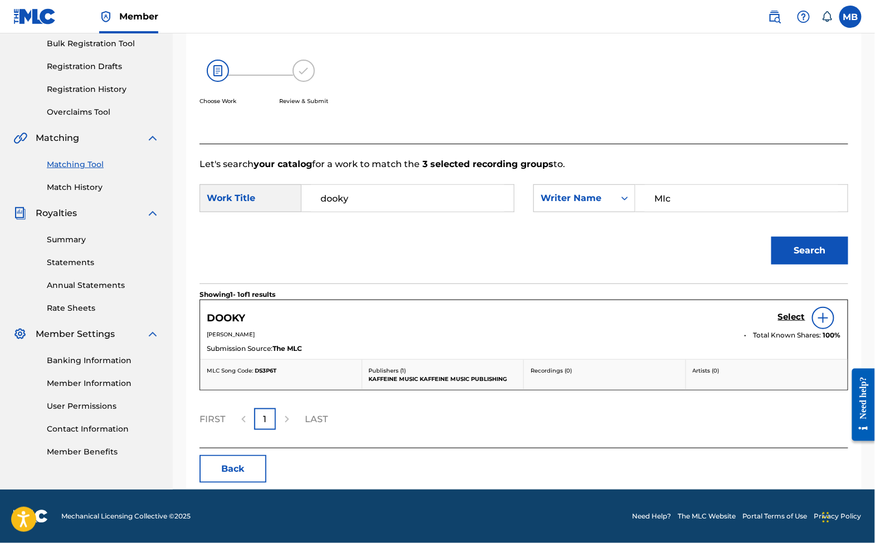
click at [781, 323] on h5 "Select" at bounding box center [791, 317] width 27 height 11
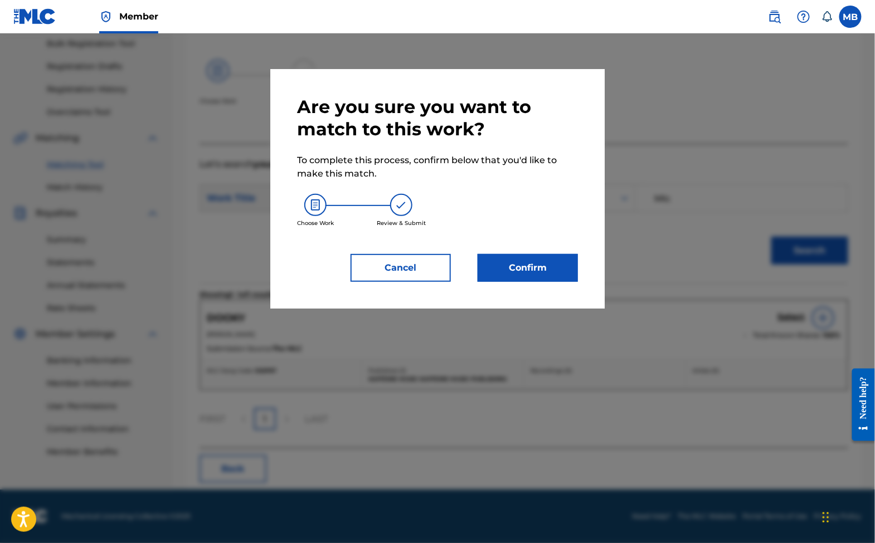
click at [537, 282] on button "Confirm" at bounding box center [528, 268] width 100 height 28
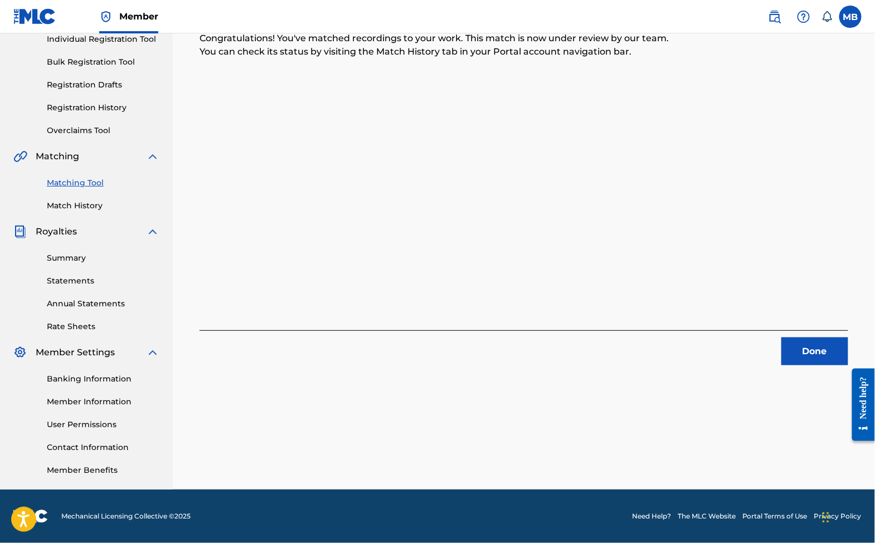
click at [823, 338] on button "Done" at bounding box center [814, 352] width 67 height 28
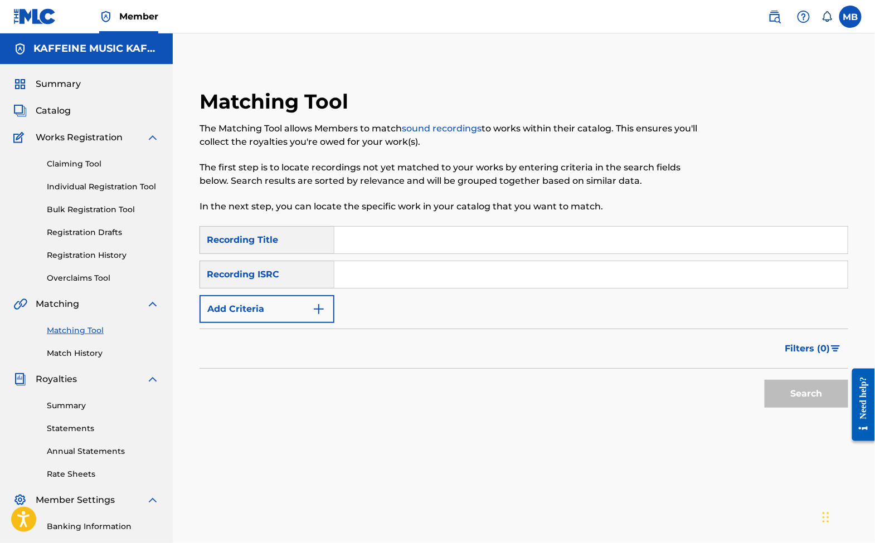
click at [396, 251] on input "Search Form" at bounding box center [590, 240] width 513 height 27
type input "self"
click at [299, 321] on button "Add Criteria" at bounding box center [267, 309] width 135 height 28
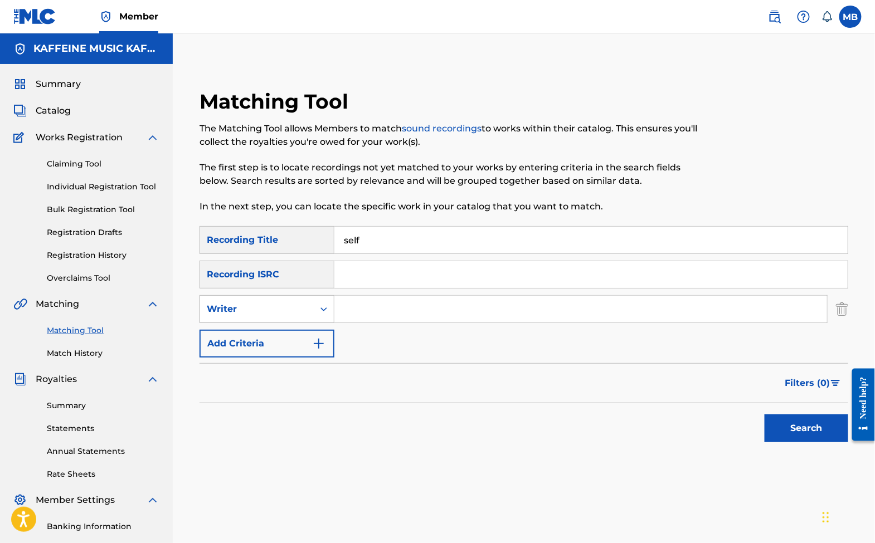
click at [295, 316] on div "Writer" at bounding box center [257, 309] width 100 height 13
click at [302, 339] on div "Recording Artist" at bounding box center [267, 337] width 134 height 28
click at [388, 323] on input "Search Form" at bounding box center [580, 309] width 493 height 27
paste input "Michael Motorcycle"
click at [802, 442] on button "Search" at bounding box center [807, 429] width 84 height 28
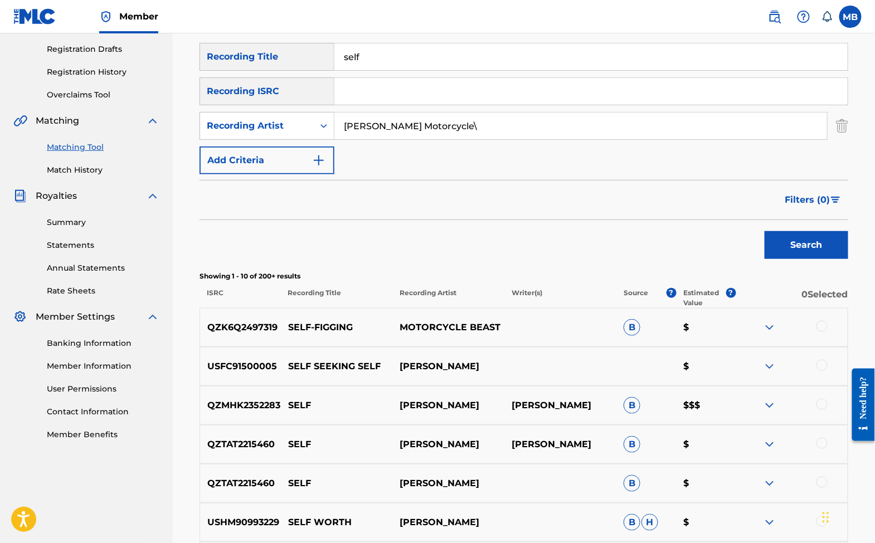
scroll to position [188, 0]
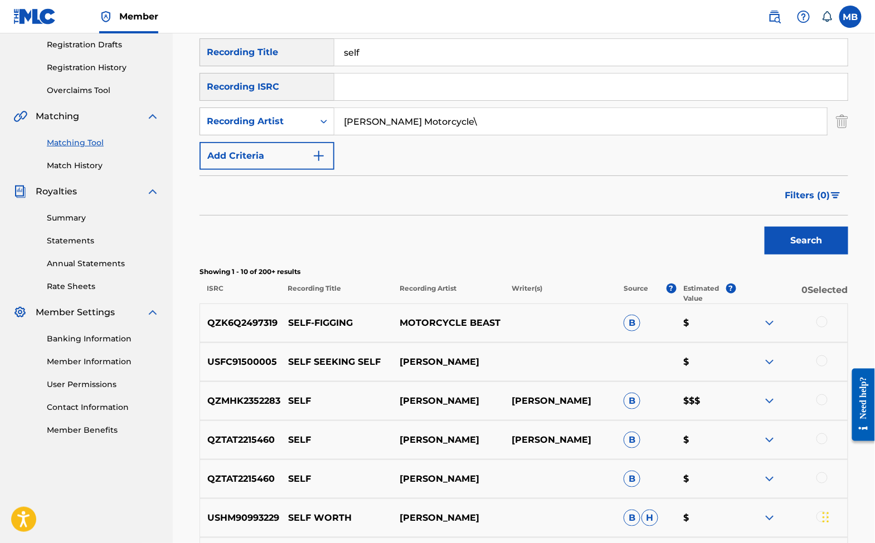
type input "Michael Motorcycle"
click at [802, 255] on button "Search" at bounding box center [807, 241] width 84 height 28
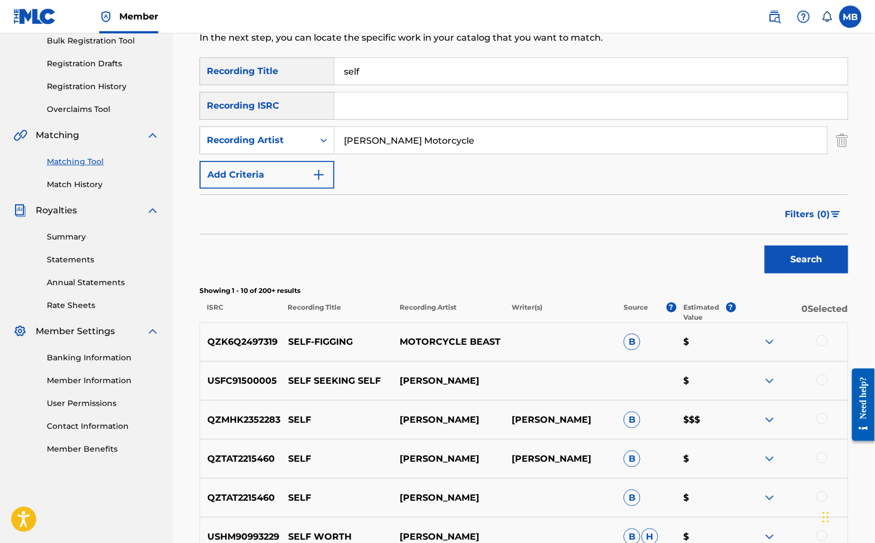
scroll to position [142, 0]
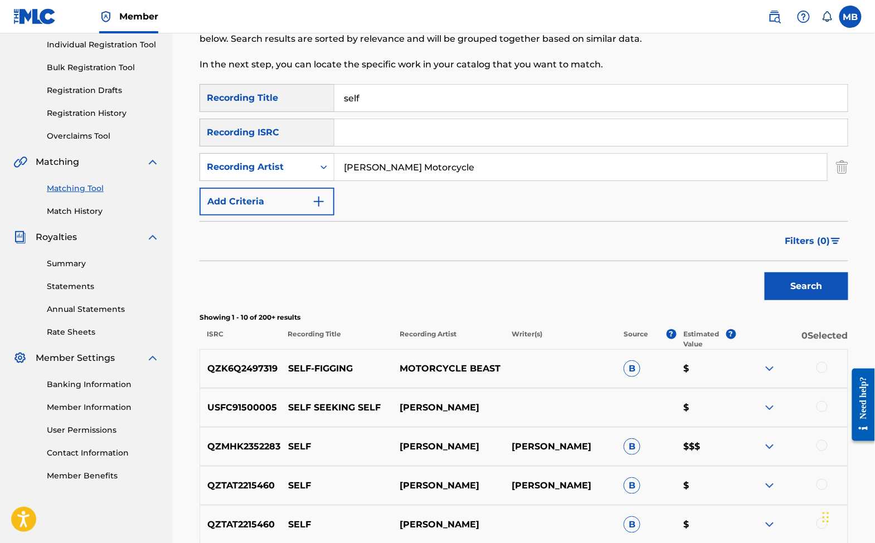
click at [383, 105] on input "self" at bounding box center [590, 98] width 513 height 27
type input "love."
click at [802, 300] on button "Search" at bounding box center [807, 287] width 84 height 28
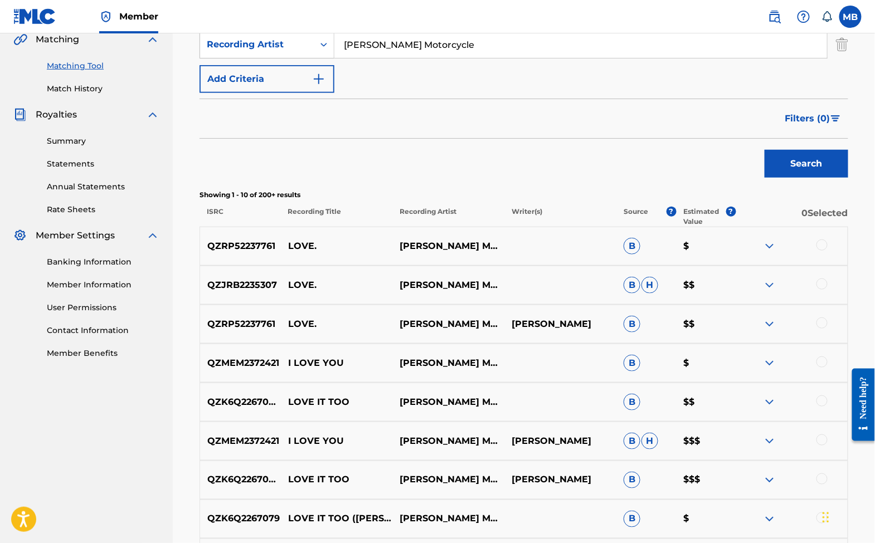
scroll to position [270, 0]
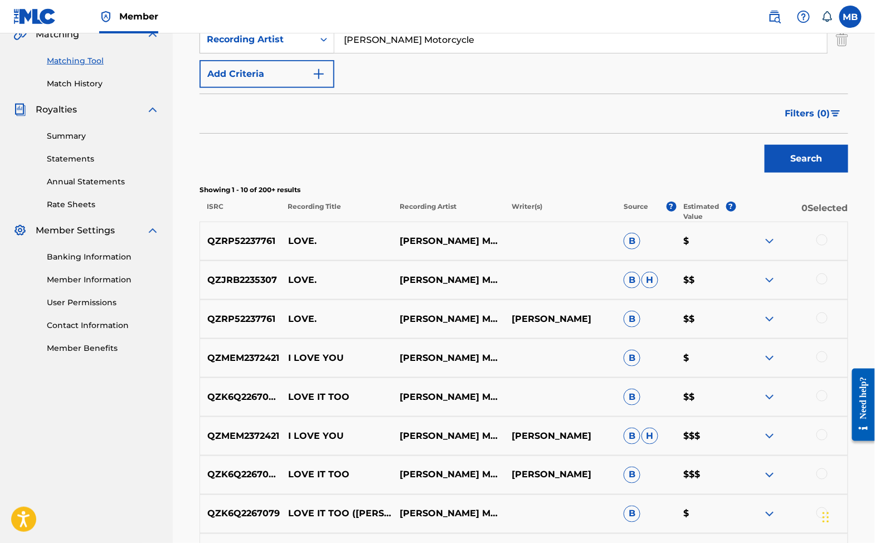
click at [824, 324] on div at bounding box center [821, 318] width 11 height 11
click at [819, 285] on div at bounding box center [821, 279] width 11 height 11
click at [822, 261] on div "QZRP52237761 LOVE. MICHAEL MOTORCYCLE B $" at bounding box center [524, 241] width 649 height 39
click at [819, 246] on div at bounding box center [821, 240] width 11 height 11
click at [797, 453] on button "Match 3 Groups" at bounding box center [783, 453] width 123 height 28
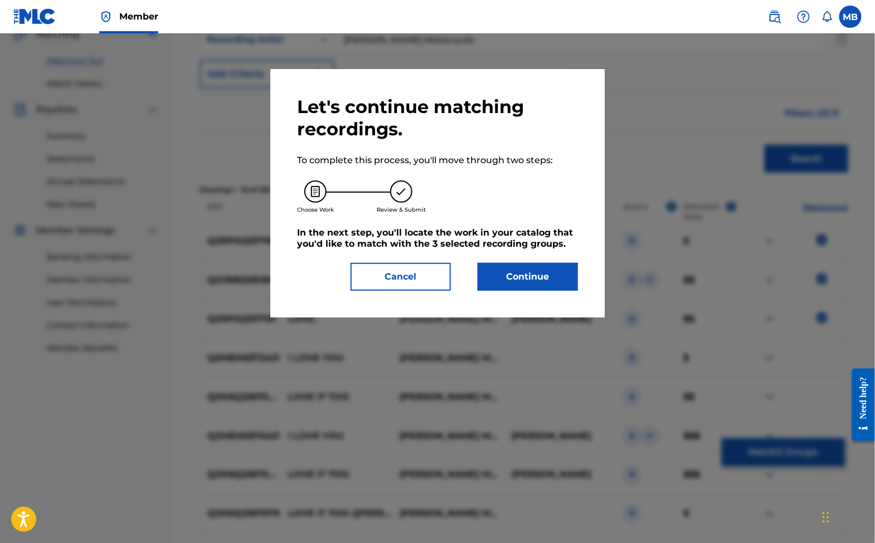
click at [533, 291] on button "Continue" at bounding box center [528, 277] width 100 height 28
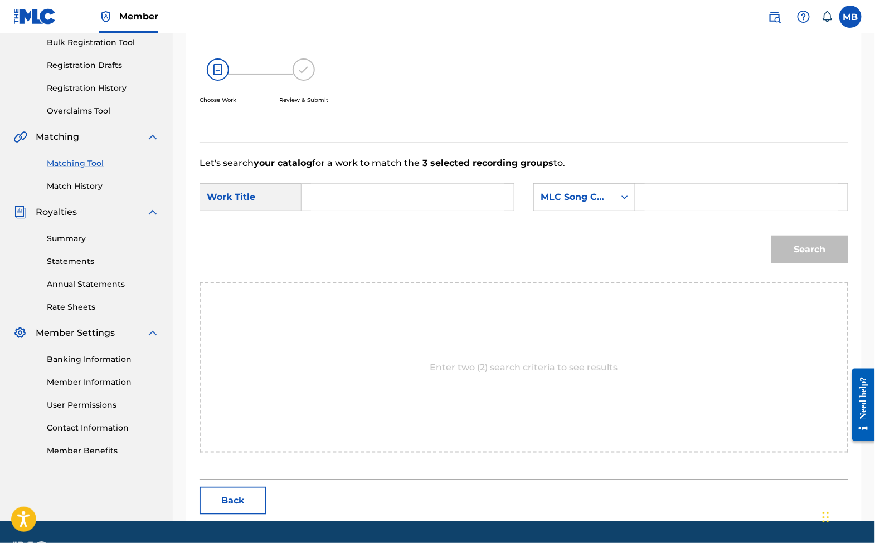
click at [425, 211] on input "Search Form" at bounding box center [407, 197] width 193 height 27
type input "love."
click at [608, 204] on div "MLC Song Code" at bounding box center [574, 197] width 67 height 13
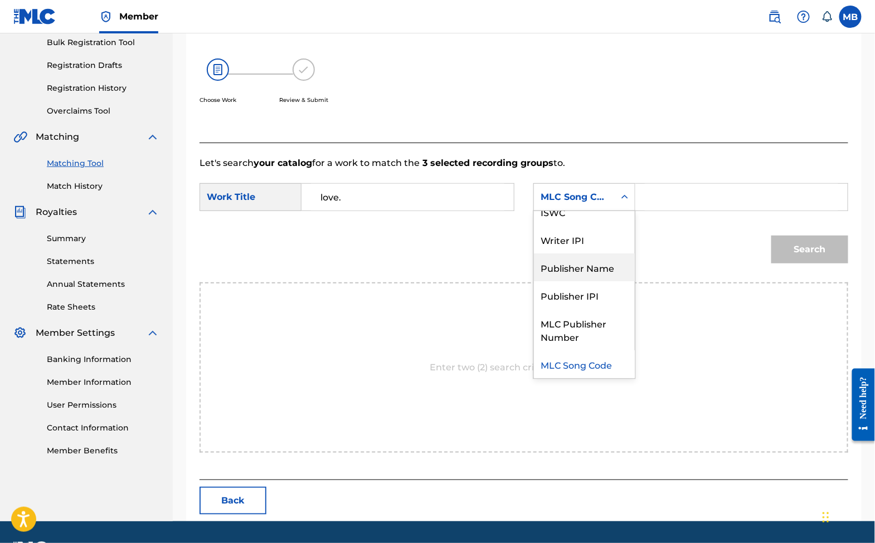
click at [621, 278] on div "Publisher Name" at bounding box center [584, 268] width 101 height 28
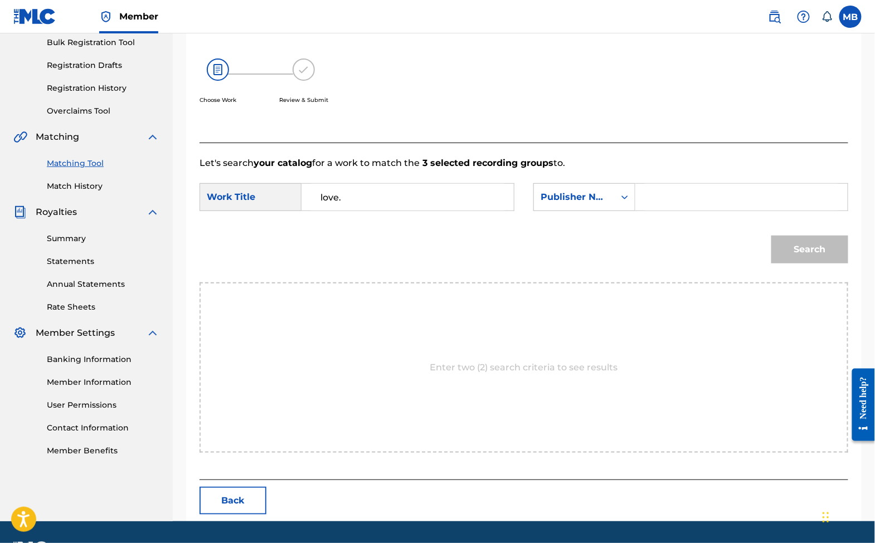
click at [664, 211] on input "Search Form" at bounding box center [741, 197] width 193 height 27
type input "kaff"
click at [806, 264] on button "Search" at bounding box center [809, 250] width 77 height 28
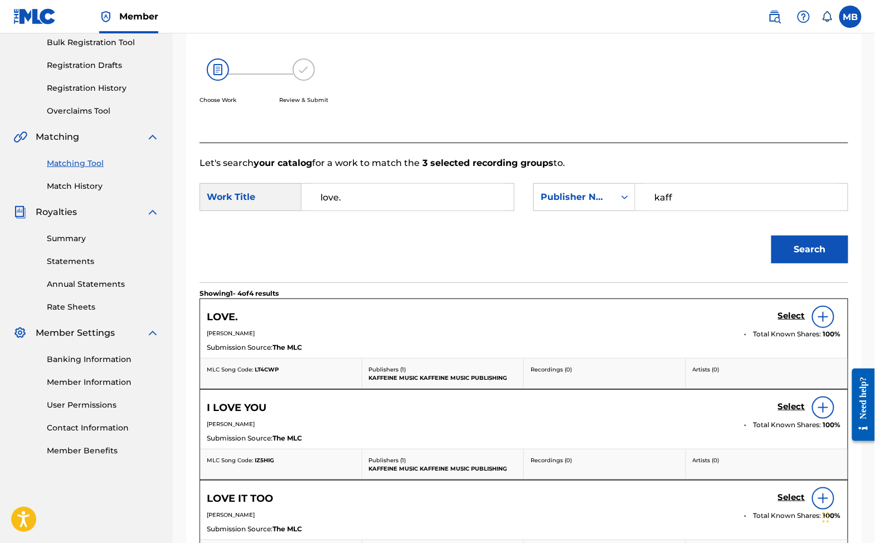
drag, startPoint x: 416, startPoint y: 309, endPoint x: 800, endPoint y: 309, distance: 383.4
click at [745, 299] on section "Showing 1 - 4 of 4 results" at bounding box center [524, 291] width 649 height 16
click at [787, 322] on h5 "Select" at bounding box center [791, 316] width 27 height 11
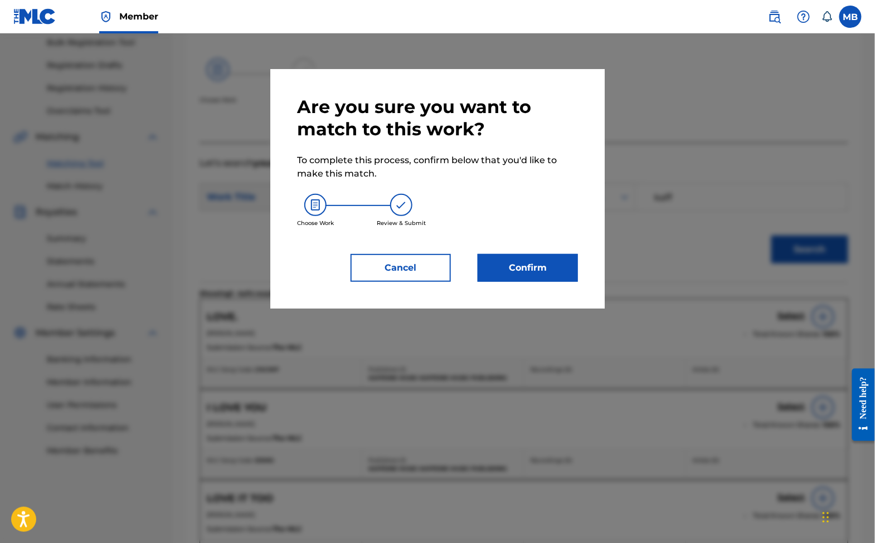
click at [527, 282] on button "Confirm" at bounding box center [528, 268] width 100 height 28
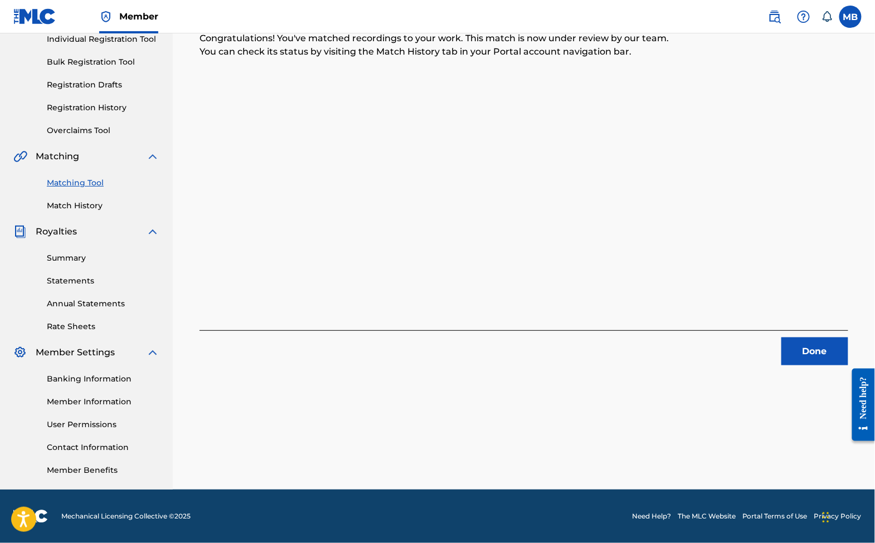
click at [806, 354] on div "3 Recording Groups are pending usage match to the work LOVE. . Congratulations!…" at bounding box center [524, 202] width 702 height 576
click at [804, 347] on button "Done" at bounding box center [814, 352] width 67 height 28
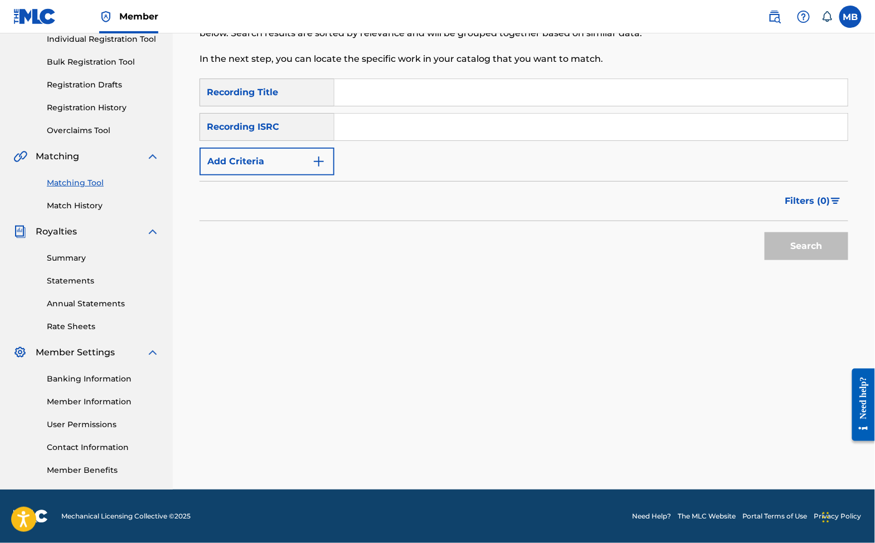
click at [492, 79] on input "Search Form" at bounding box center [590, 92] width 513 height 27
type input "tank top man"
click at [334, 164] on button "Add Criteria" at bounding box center [267, 162] width 135 height 28
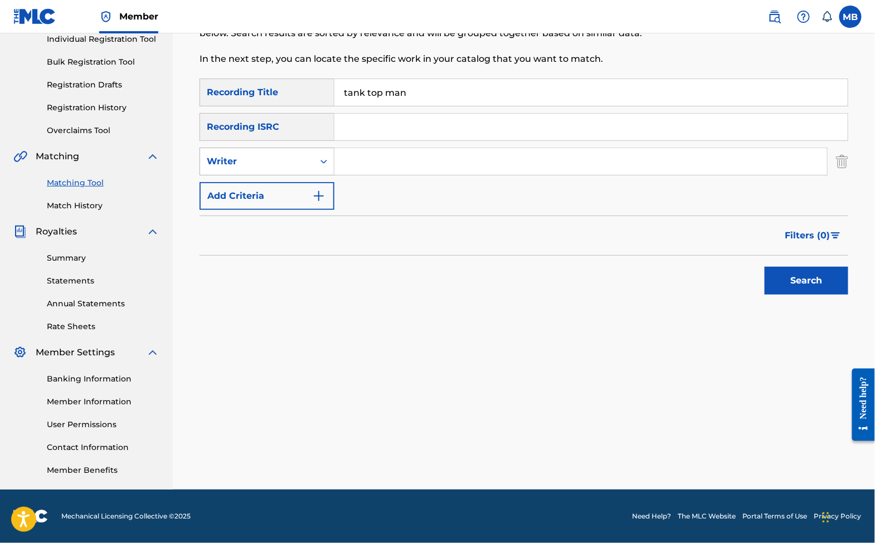
click at [307, 157] on div "Writer" at bounding box center [257, 161] width 100 height 13
click at [323, 182] on div "Recording Artist" at bounding box center [267, 190] width 134 height 28
click at [394, 153] on input "Search Form" at bounding box center [580, 161] width 493 height 27
paste input "Michael Motorcycle"
type input "Michael Motorcycle"
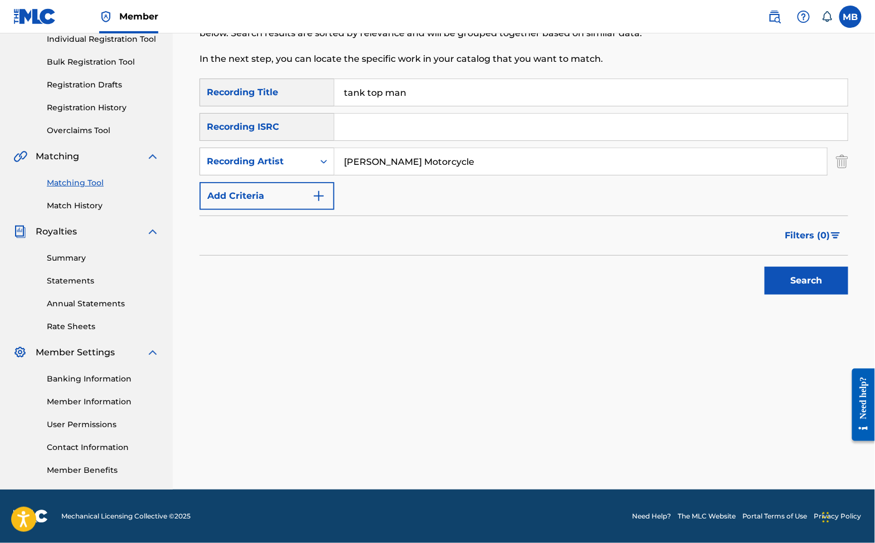
click at [802, 280] on button "Search" at bounding box center [807, 281] width 84 height 28
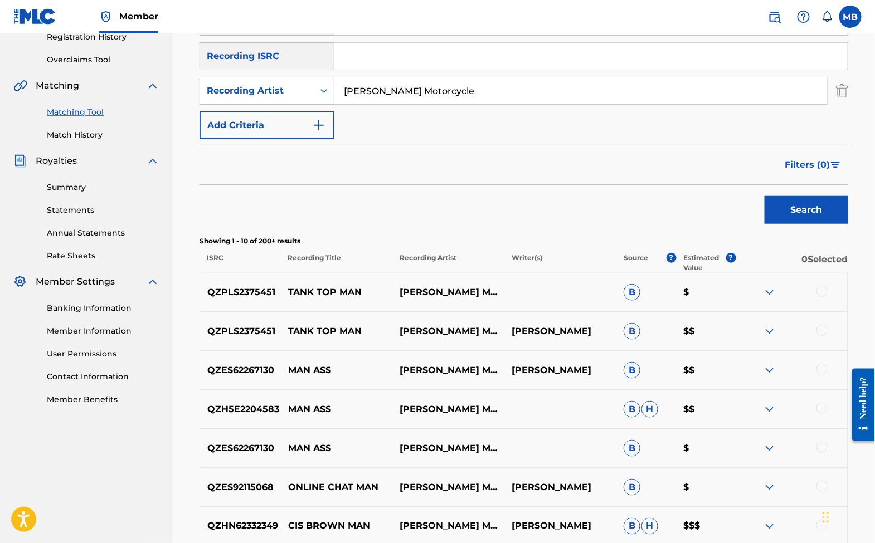
scroll to position [283, 0]
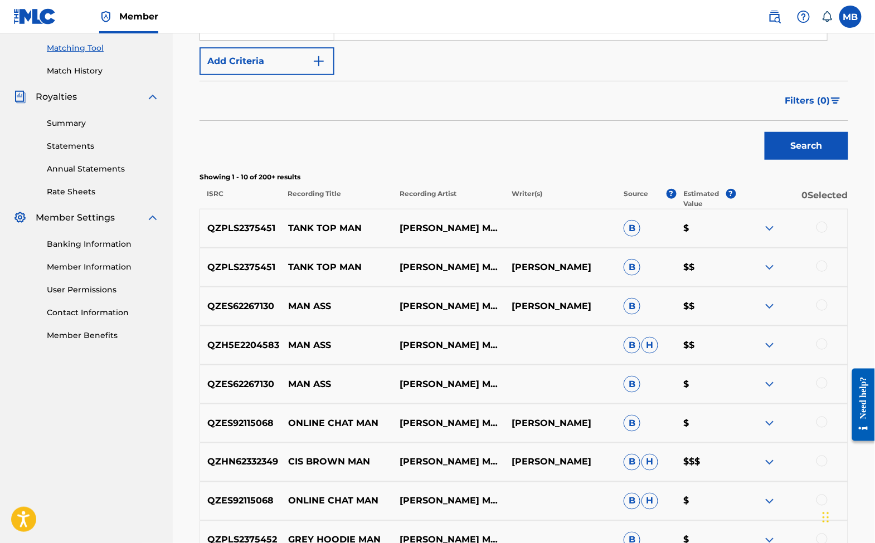
click at [826, 233] on div at bounding box center [821, 227] width 11 height 11
click at [819, 272] on div at bounding box center [821, 266] width 11 height 11
click at [797, 450] on button "Match 2 Groups" at bounding box center [783, 453] width 123 height 28
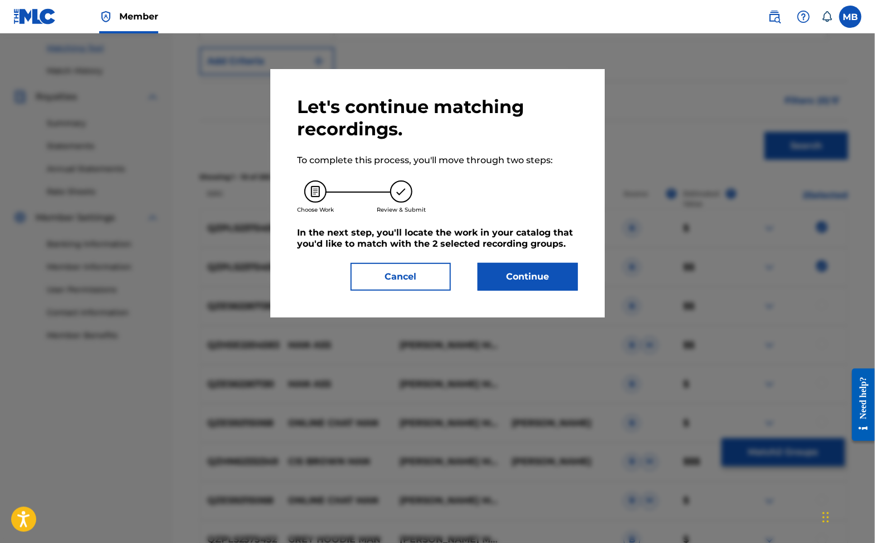
click at [540, 273] on button "Continue" at bounding box center [528, 277] width 100 height 28
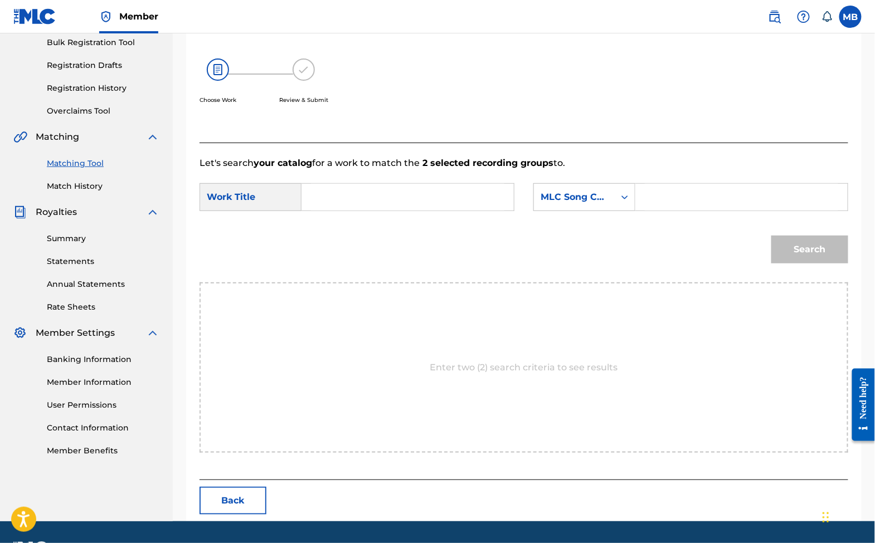
click at [454, 211] on input "Search Form" at bounding box center [407, 197] width 193 height 27
type input "tank top man"
click at [615, 208] on div "MLC Song Code" at bounding box center [574, 197] width 81 height 21
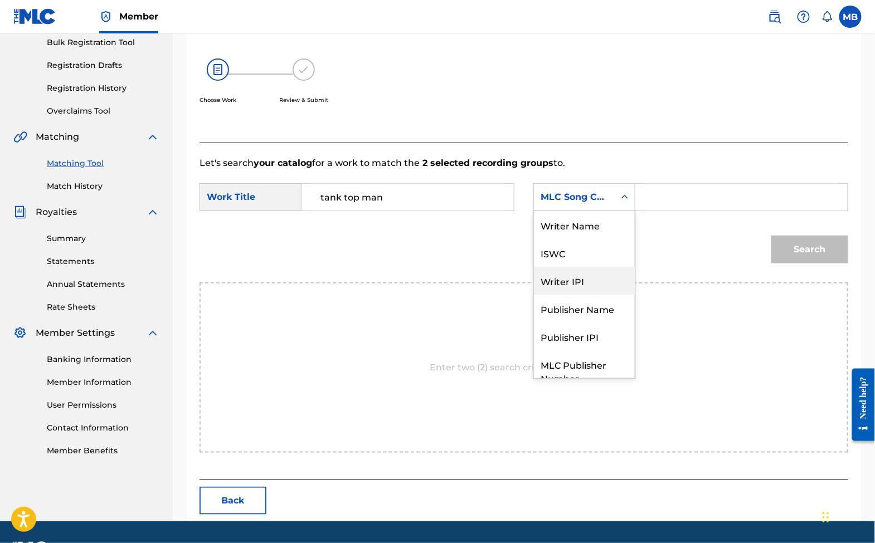
scroll to position [45, 0]
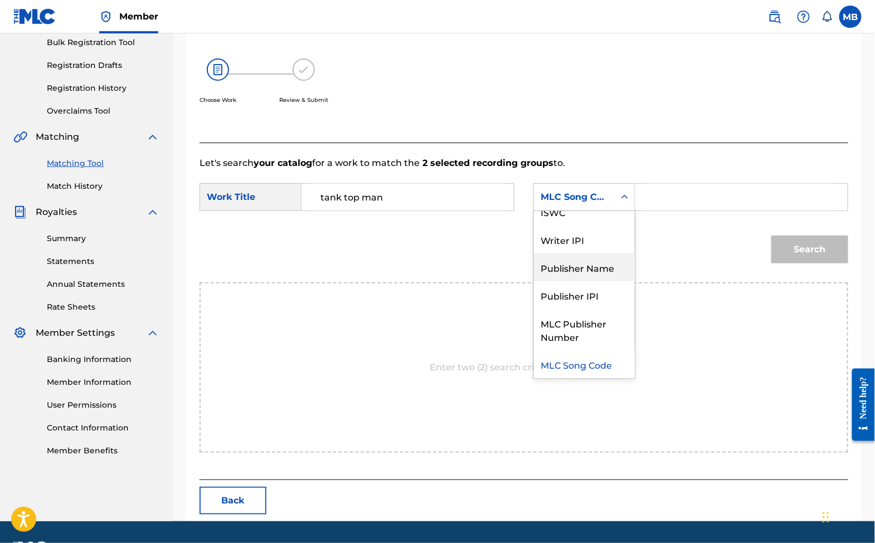
click at [599, 281] on div "Publisher Name" at bounding box center [584, 268] width 101 height 28
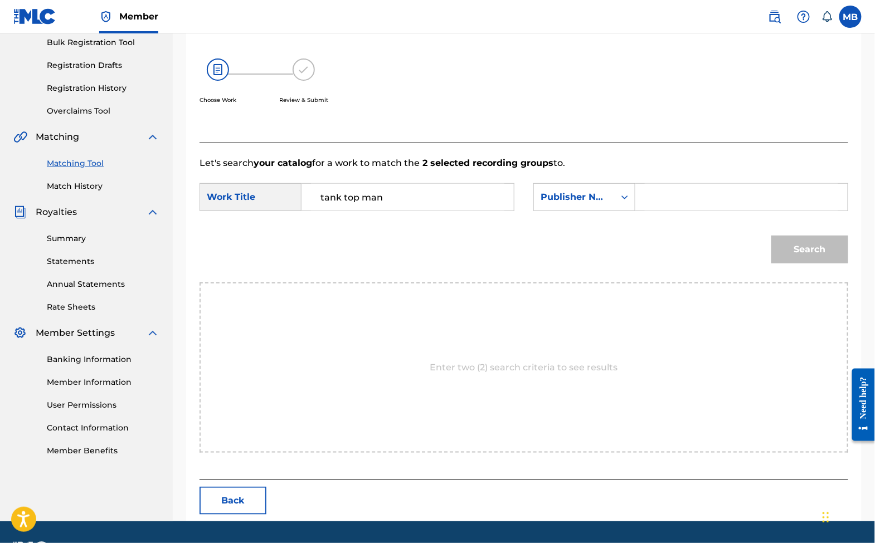
click at [703, 202] on input "Search Form" at bounding box center [741, 197] width 193 height 27
type input "kaff"
click at [806, 264] on button "Search" at bounding box center [809, 250] width 77 height 28
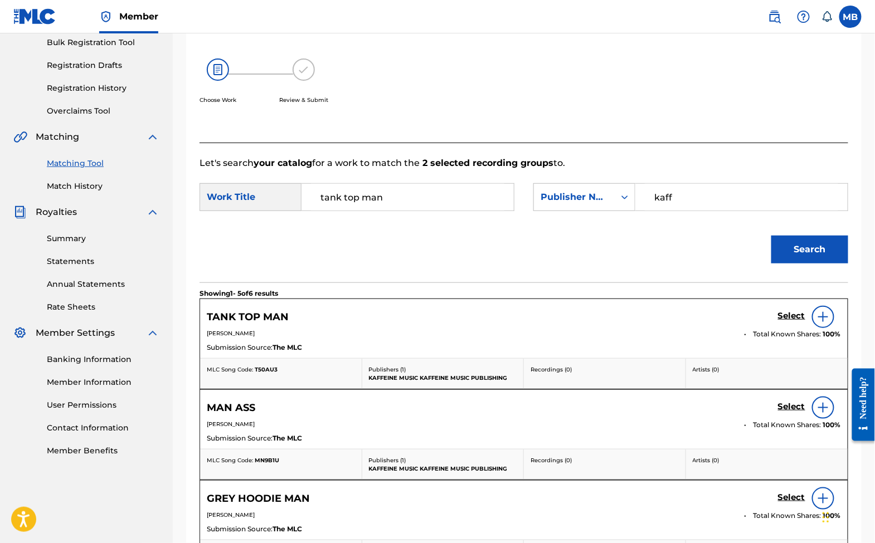
click at [782, 323] on link "Select" at bounding box center [791, 317] width 27 height 12
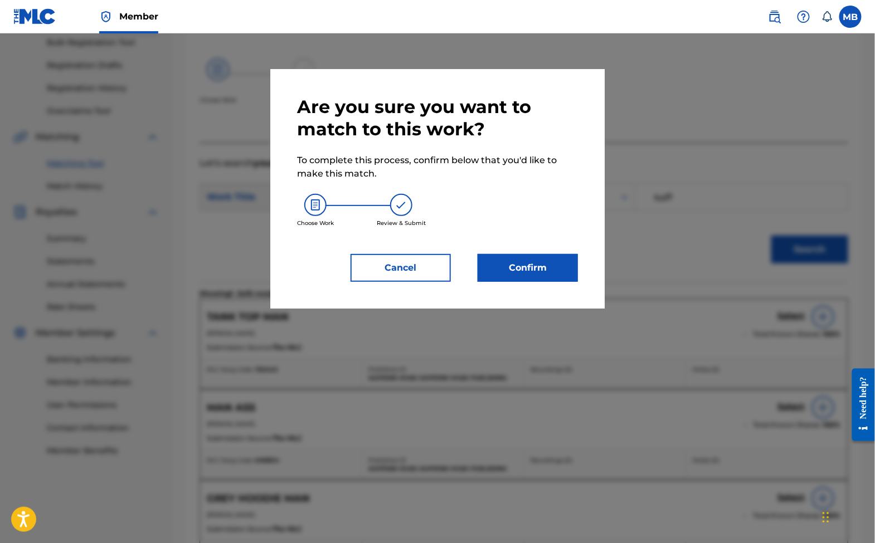
click at [563, 269] on button "Confirm" at bounding box center [528, 268] width 100 height 28
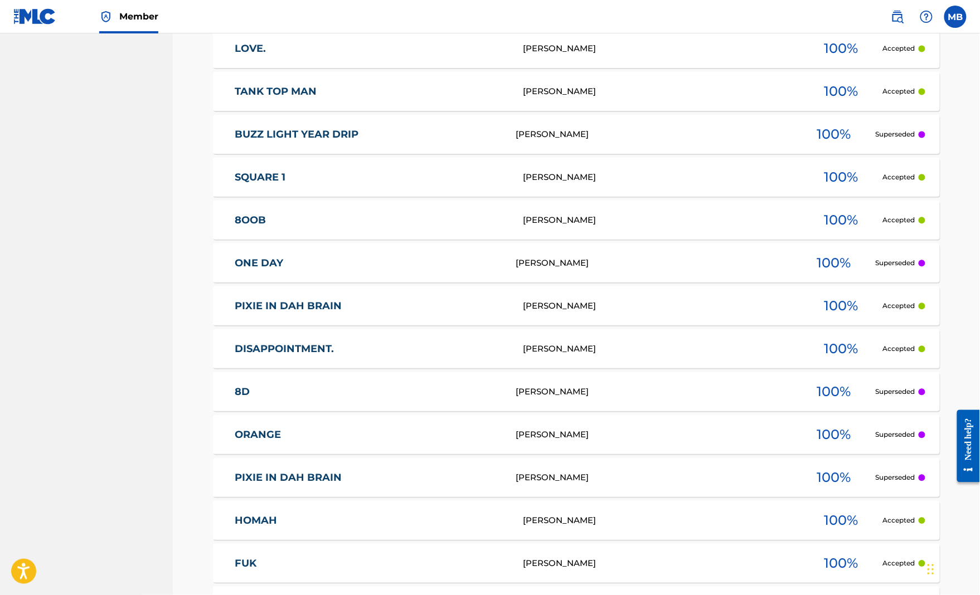
scroll to position [770, 0]
